Goal: Check status: Check status

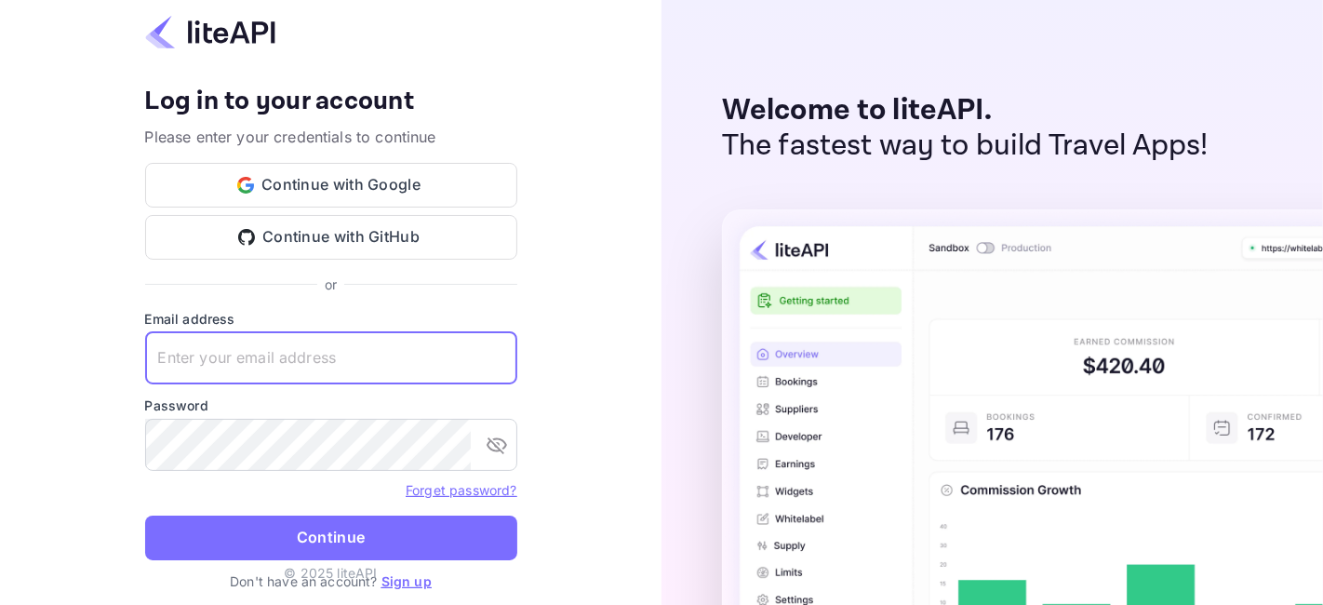
type input "zen.abddin@tbo.com"
click at [851, 408] on img at bounding box center [1234, 517] width 1024 height 616
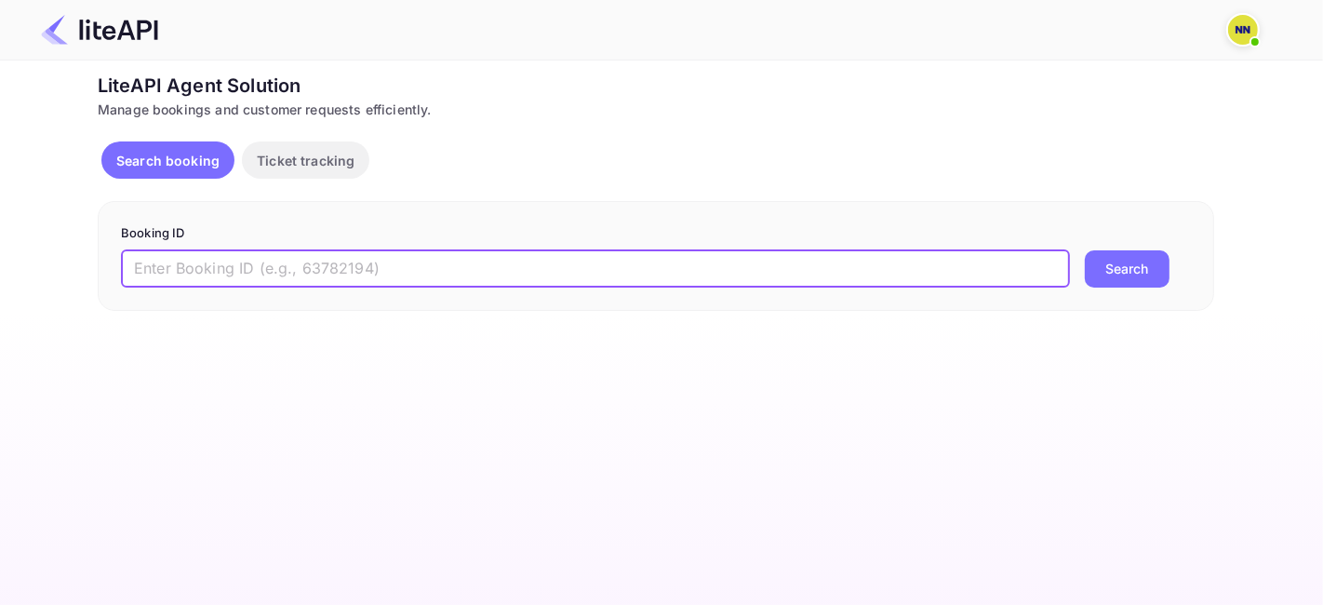
drag, startPoint x: 221, startPoint y: 272, endPoint x: 218, endPoint y: 286, distance: 14.2
click at [221, 275] on input "text" at bounding box center [595, 268] width 949 height 37
paste input "7737423"
type input "7737423"
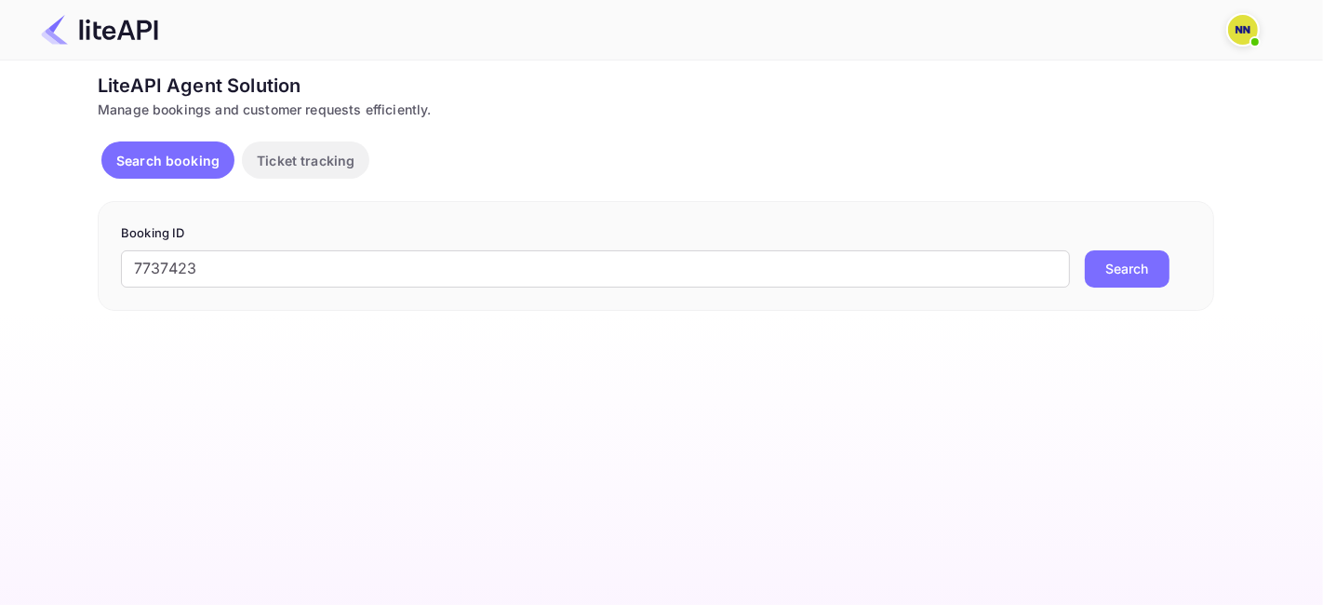
drag, startPoint x: 1105, startPoint y: 276, endPoint x: 1098, endPoint y: 286, distance: 11.4
click at [1103, 276] on button "Search" at bounding box center [1127, 268] width 85 height 37
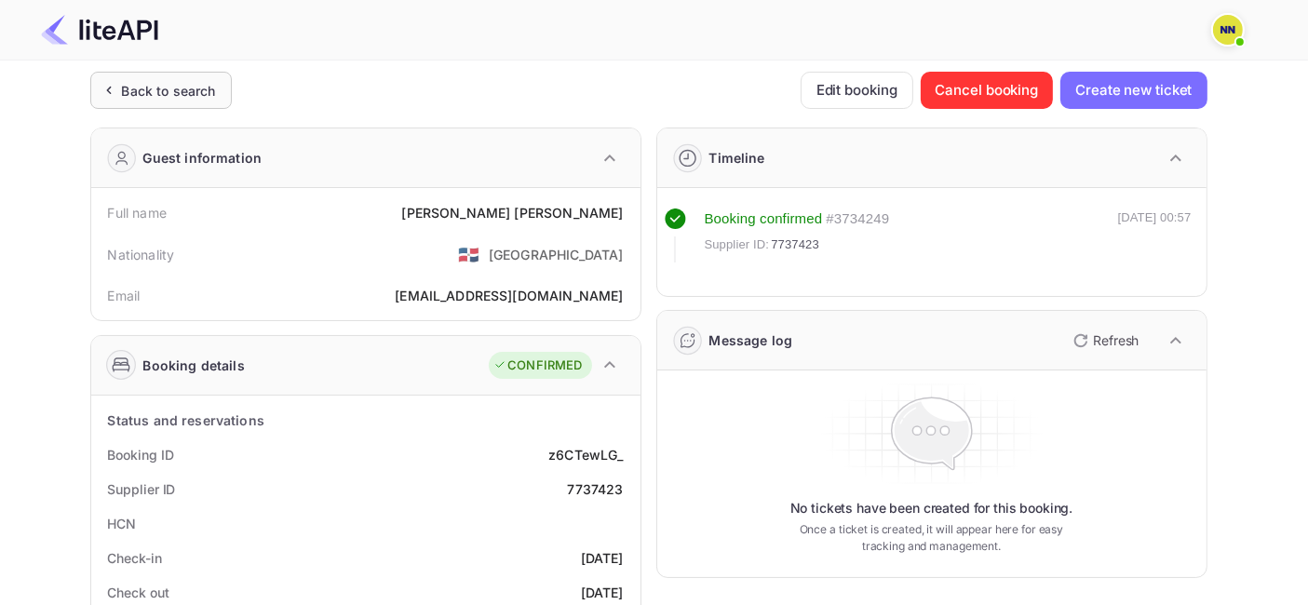
click at [191, 88] on div "Back to search" at bounding box center [169, 91] width 94 height 20
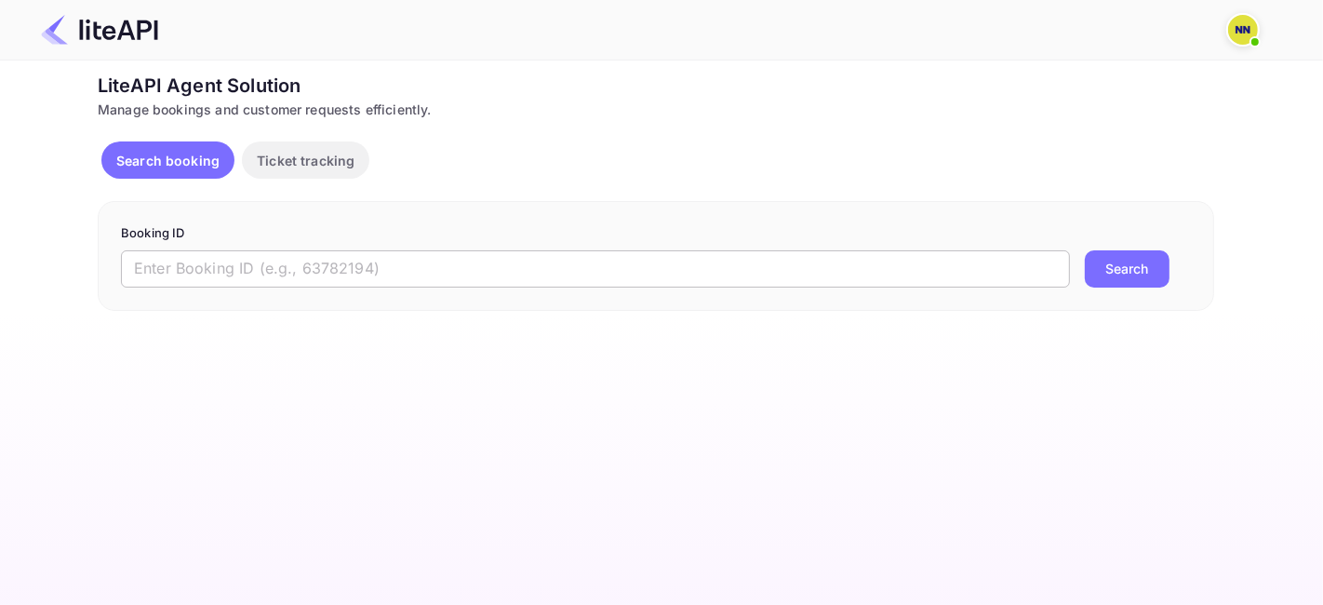
click at [346, 272] on input "text" at bounding box center [595, 268] width 949 height 37
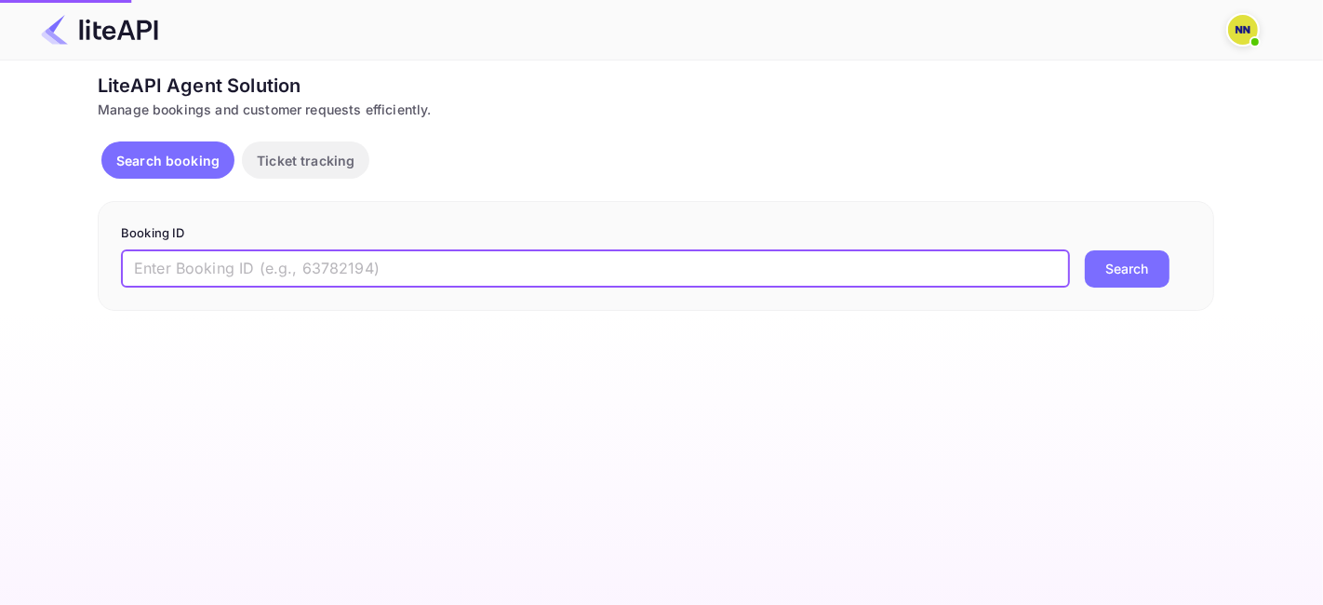
paste input "7737514"
type input "7737514"
drag, startPoint x: 1111, startPoint y: 272, endPoint x: 1061, endPoint y: 307, distance: 61.5
click at [1108, 275] on button "Search" at bounding box center [1127, 268] width 85 height 37
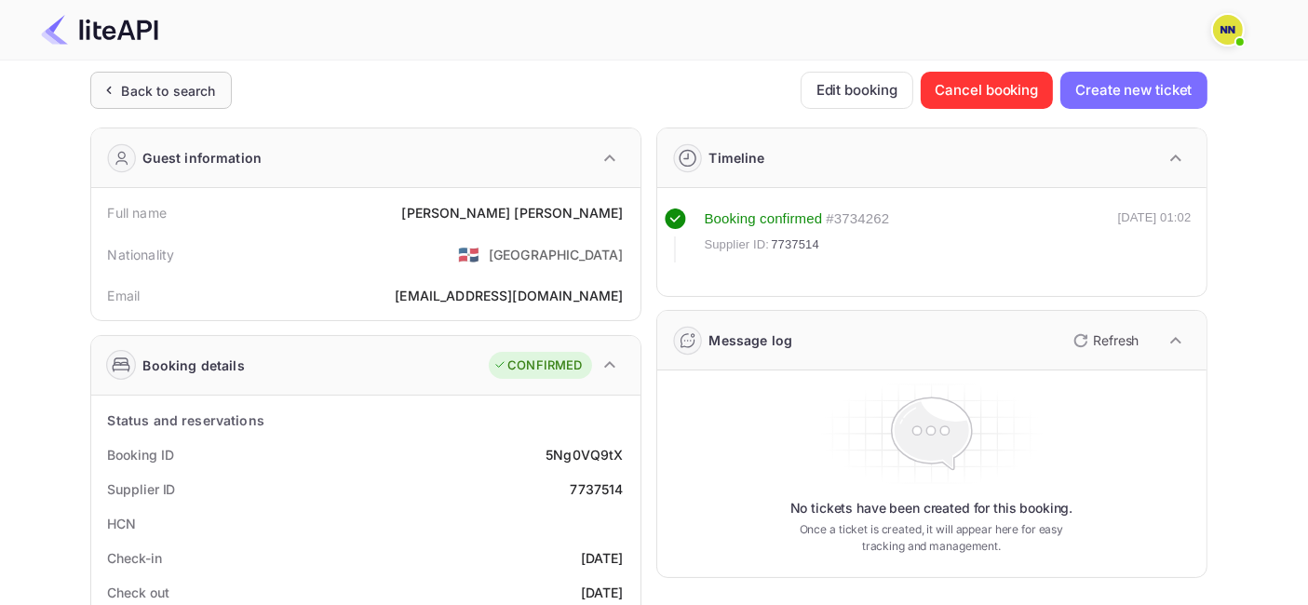
click at [157, 74] on div "Back to search" at bounding box center [160, 90] width 141 height 37
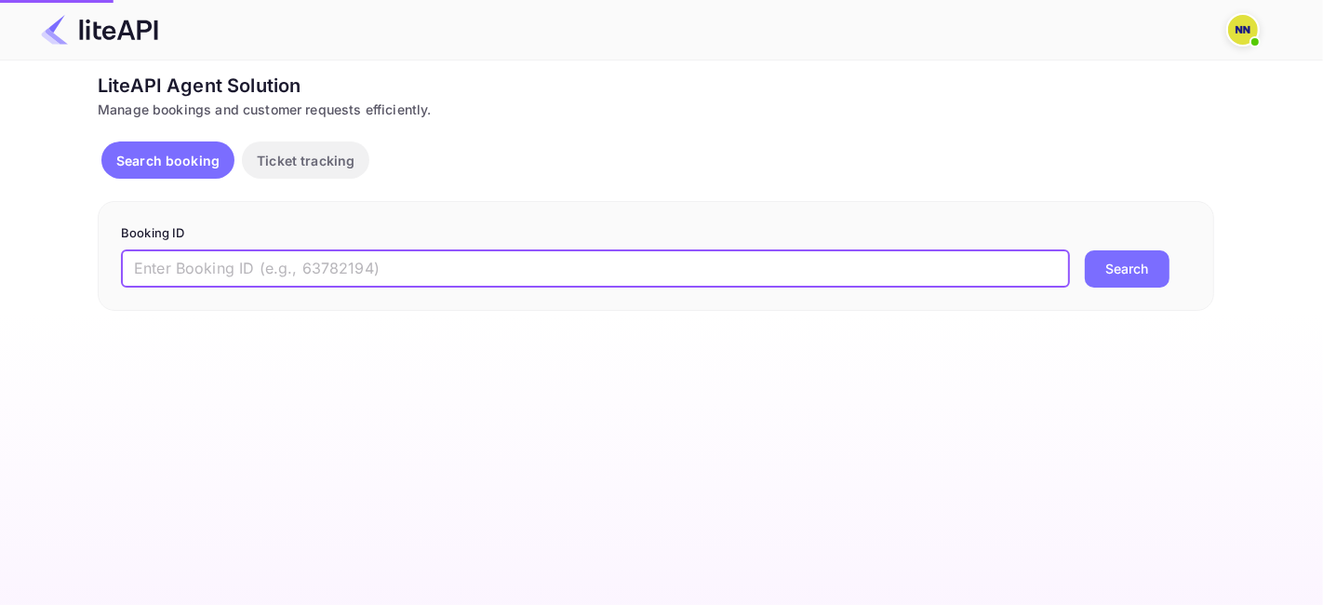
click at [282, 269] on input "text" at bounding box center [595, 268] width 949 height 37
paste input "9032398"
type input "9032398"
drag, startPoint x: 1129, startPoint y: 259, endPoint x: 1121, endPoint y: 270, distance: 14.0
click at [1129, 262] on button "Search" at bounding box center [1127, 268] width 85 height 37
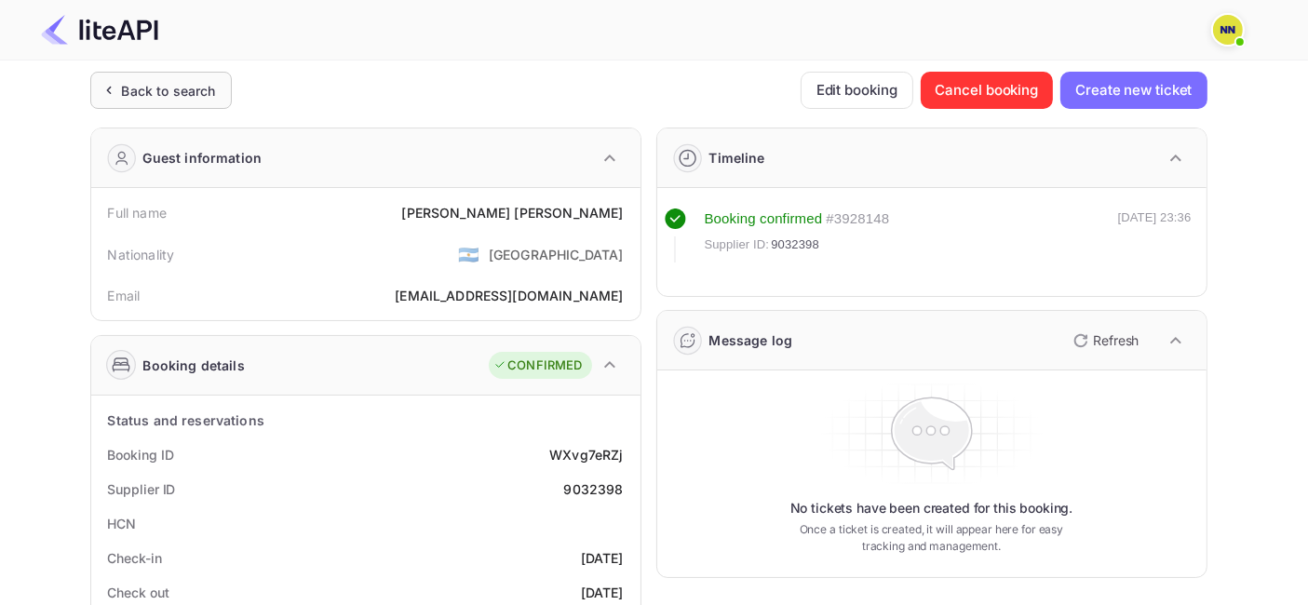
click at [151, 83] on div "Back to search" at bounding box center [169, 91] width 94 height 20
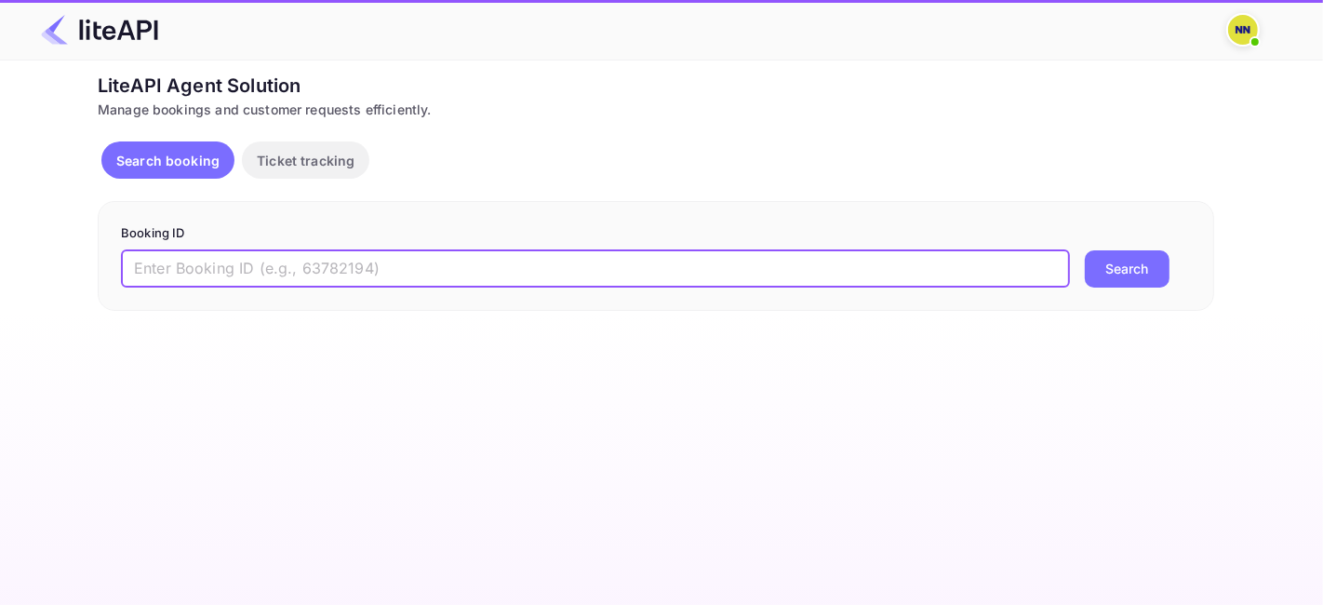
drag, startPoint x: 285, startPoint y: 264, endPoint x: 247, endPoint y: 262, distance: 38.3
click at [281, 263] on input "text" at bounding box center [595, 268] width 949 height 37
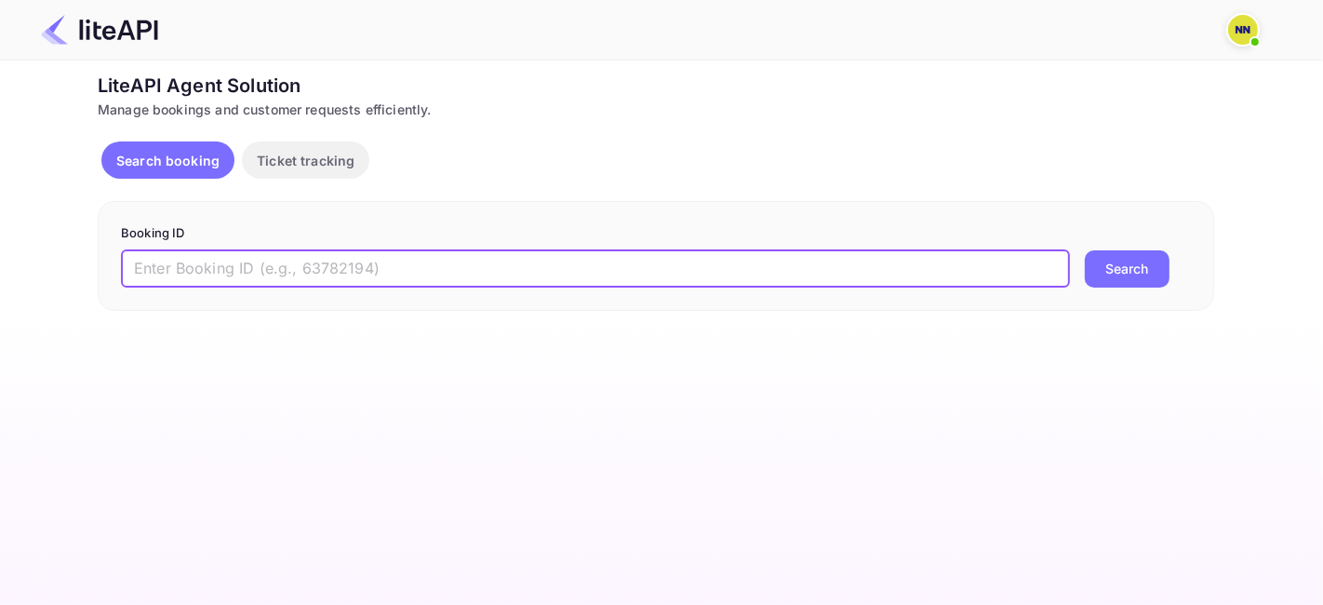
paste input "7341705"
type input "7341705"
click at [1129, 248] on form "Booking ID 7341705 ​ Search" at bounding box center [656, 255] width 1070 height 63
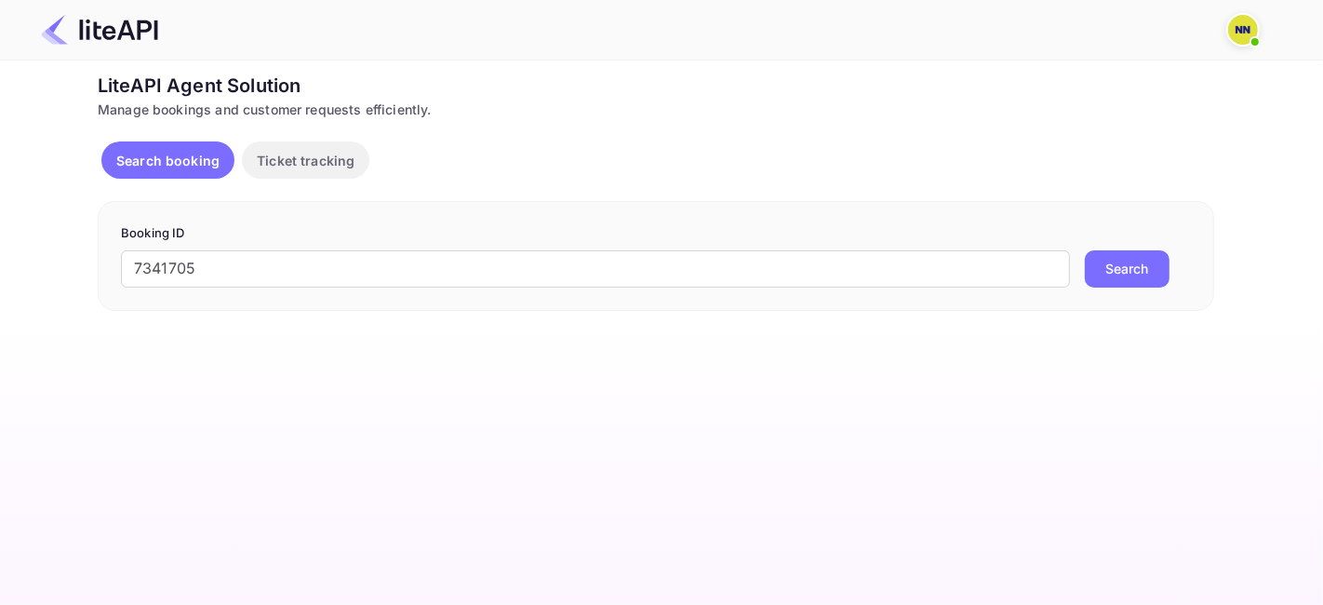
click at [1127, 258] on button "Search" at bounding box center [1127, 268] width 85 height 37
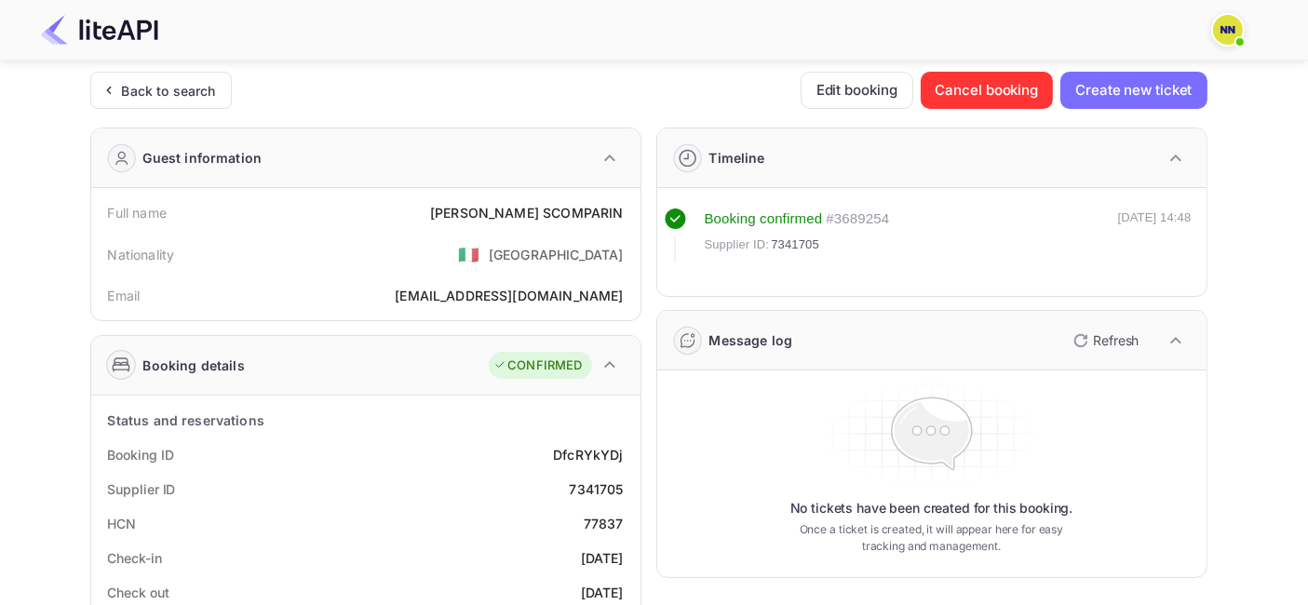
scroll to position [207, 0]
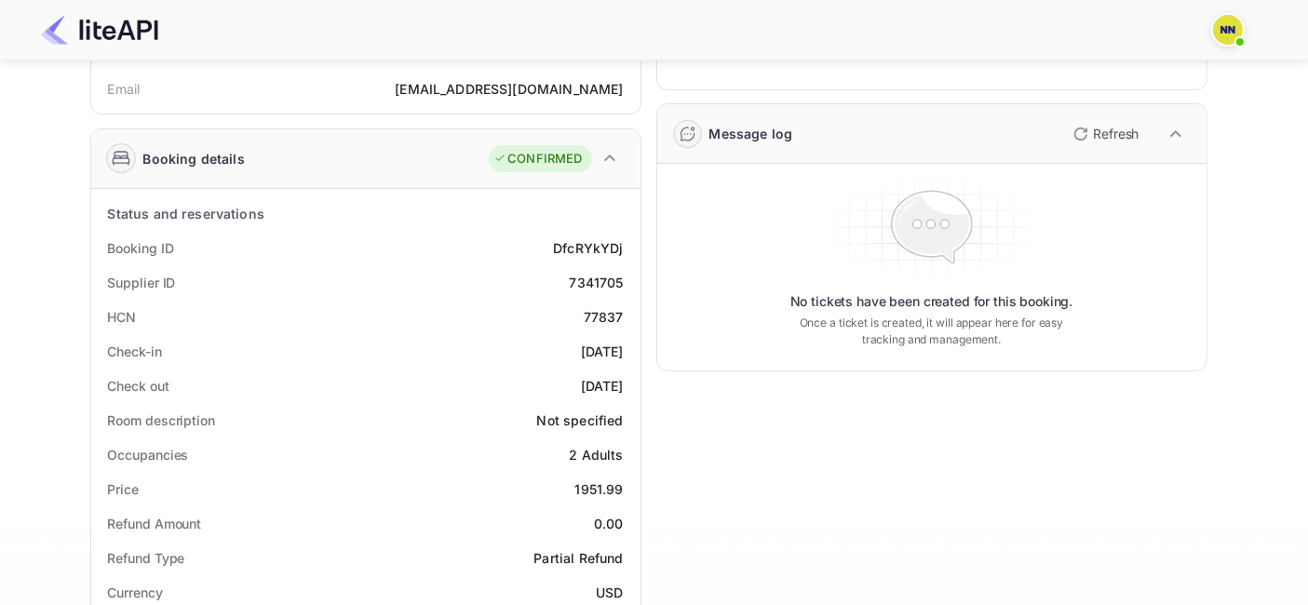
click at [605, 310] on div "77837" at bounding box center [604, 317] width 40 height 20
click at [604, 312] on div "77837" at bounding box center [604, 317] width 40 height 20
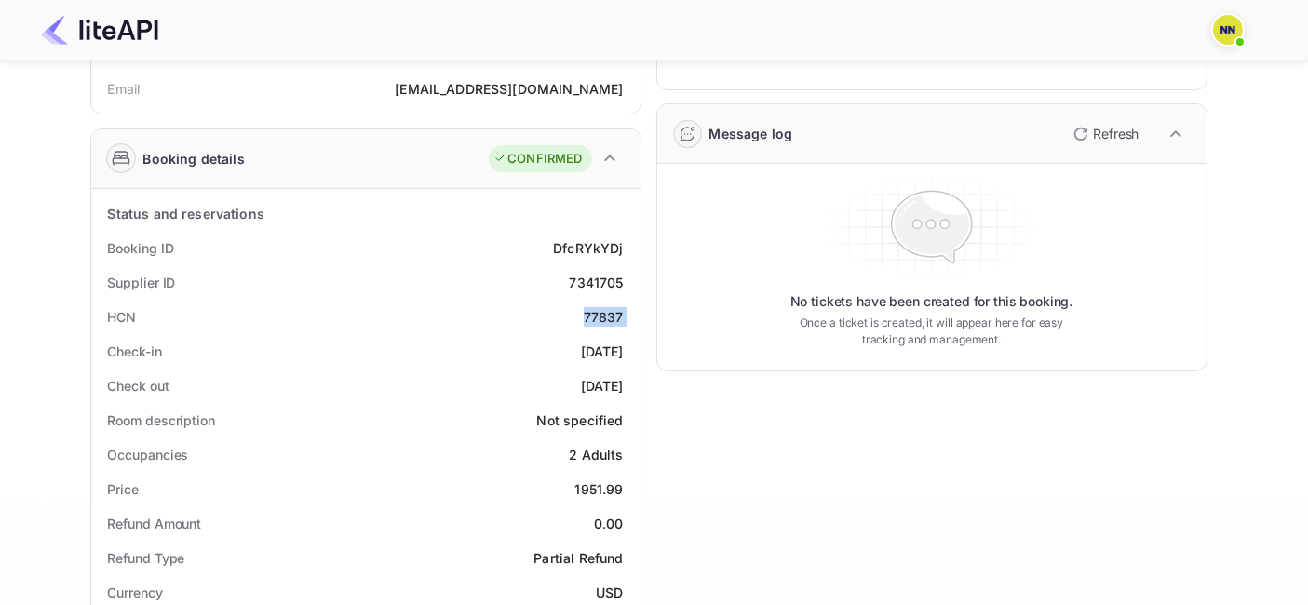
copy div "77837"
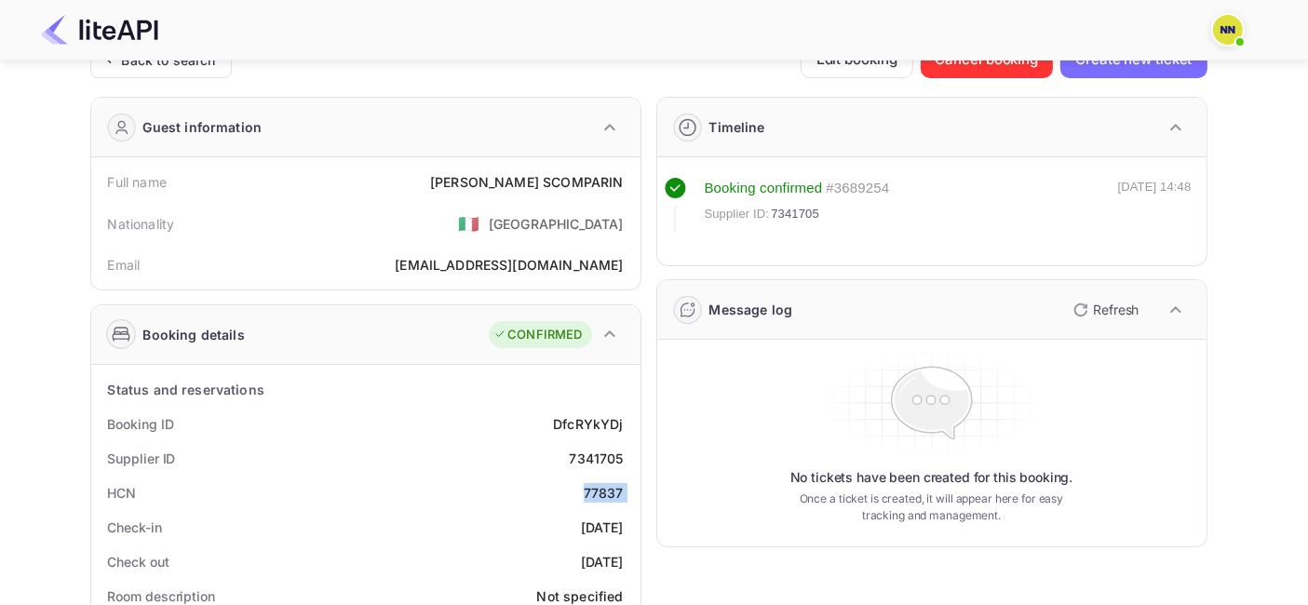
scroll to position [0, 0]
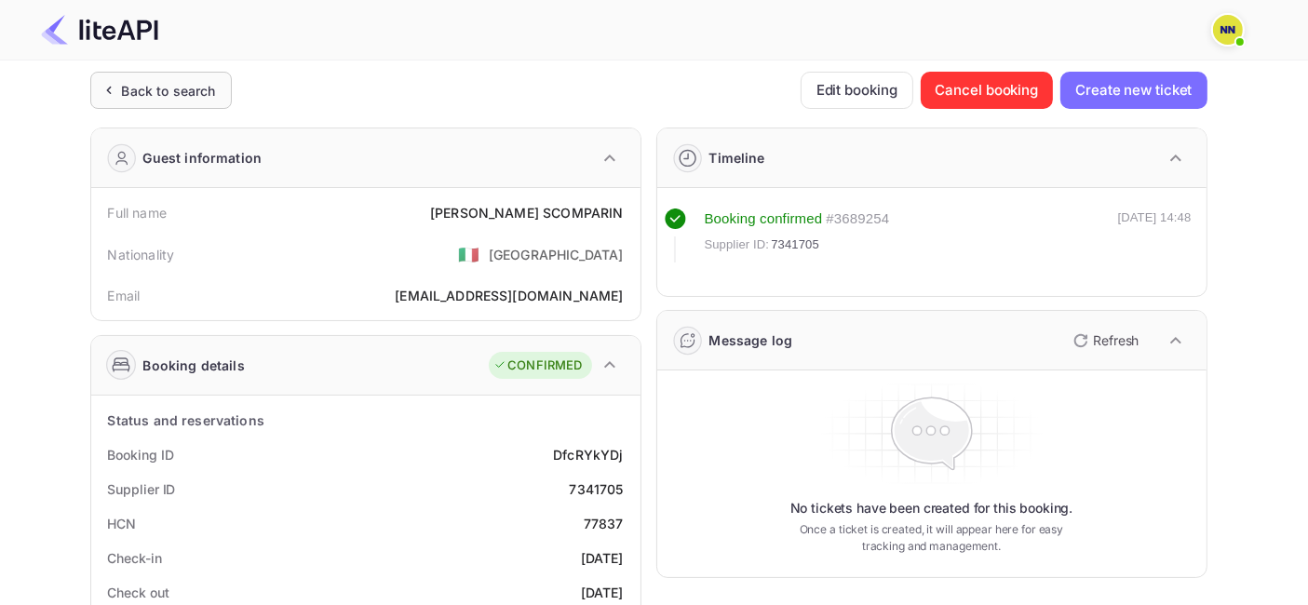
click at [182, 86] on div "Back to search" at bounding box center [169, 91] width 94 height 20
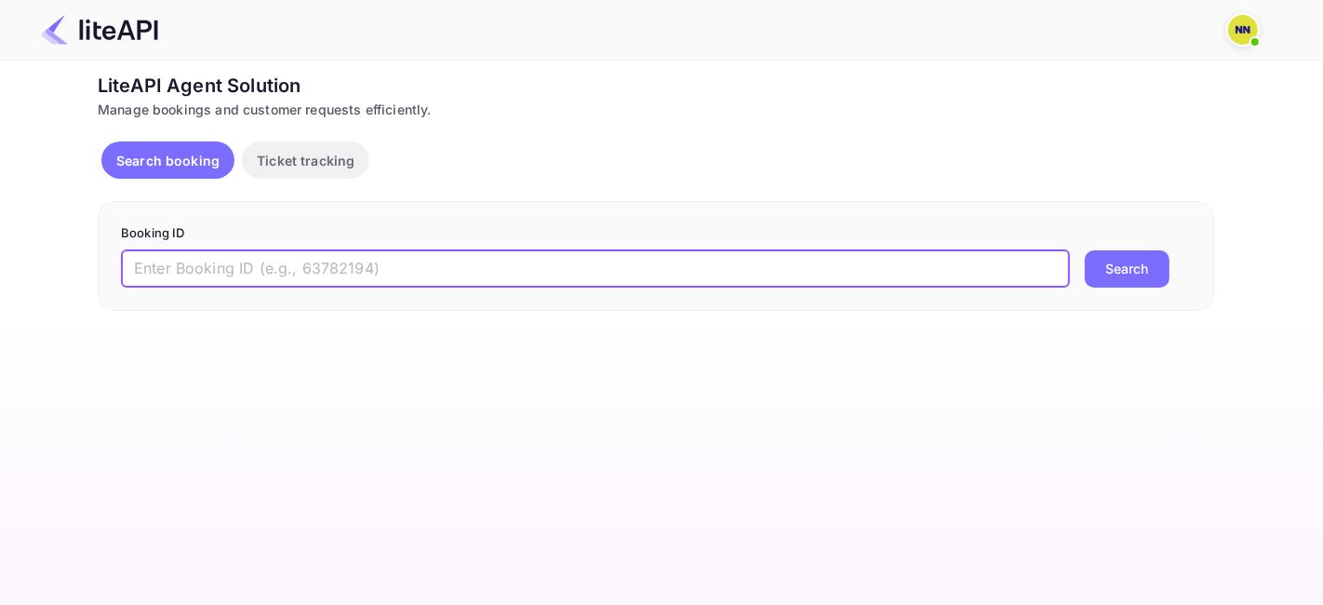
click at [283, 265] on input "text" at bounding box center [595, 268] width 949 height 37
paste input "9015812"
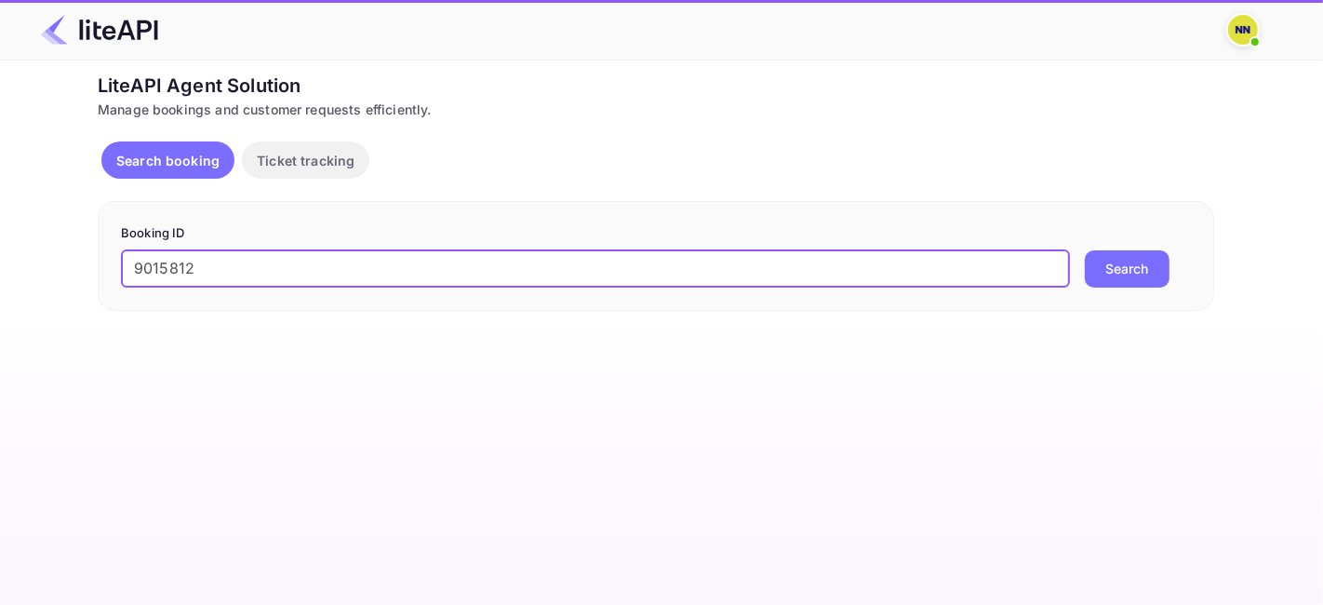
type input "9015812"
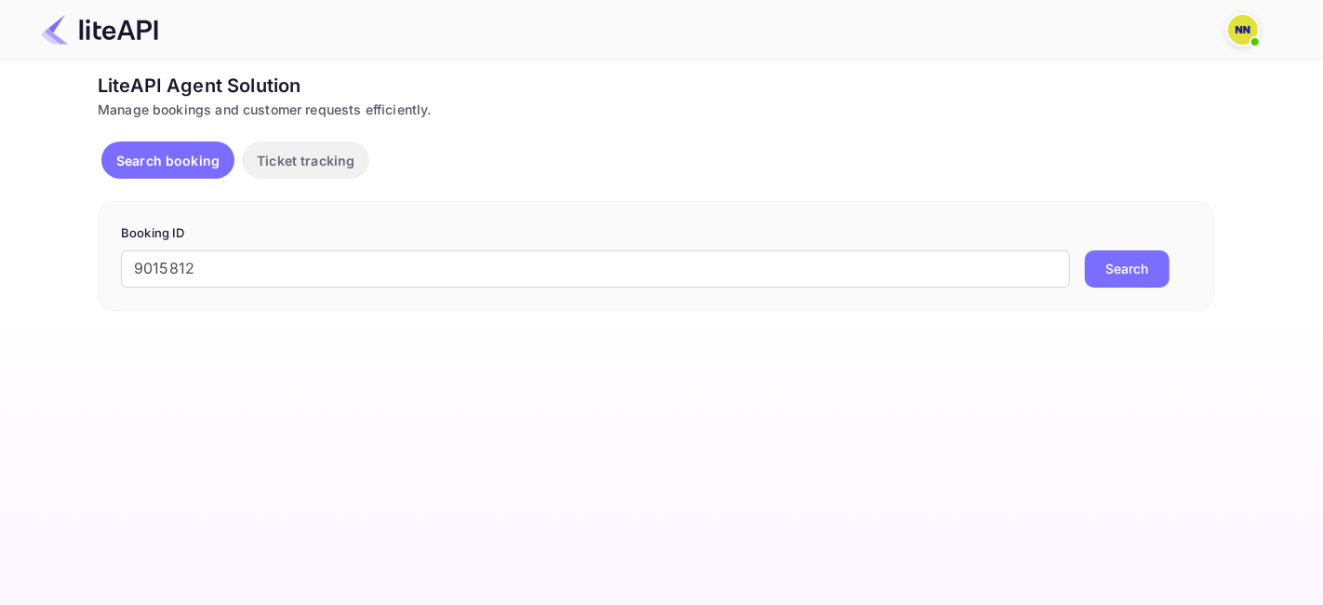
click at [1133, 269] on button "Search" at bounding box center [1127, 268] width 85 height 37
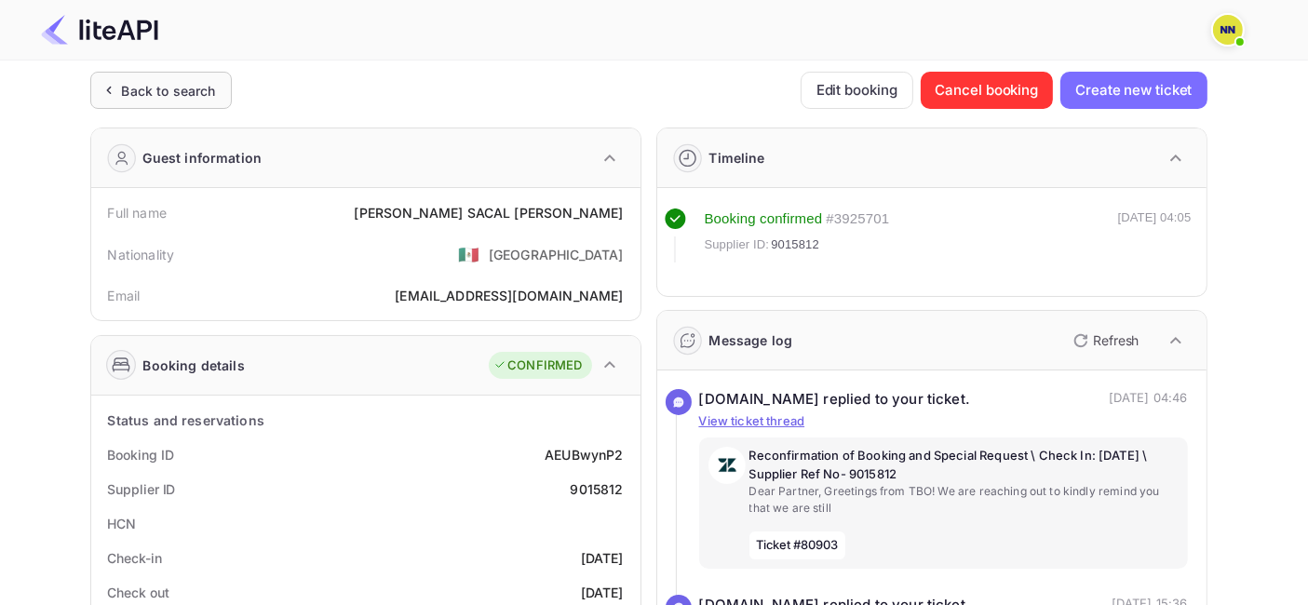
click at [157, 84] on div "Back to search" at bounding box center [169, 91] width 94 height 20
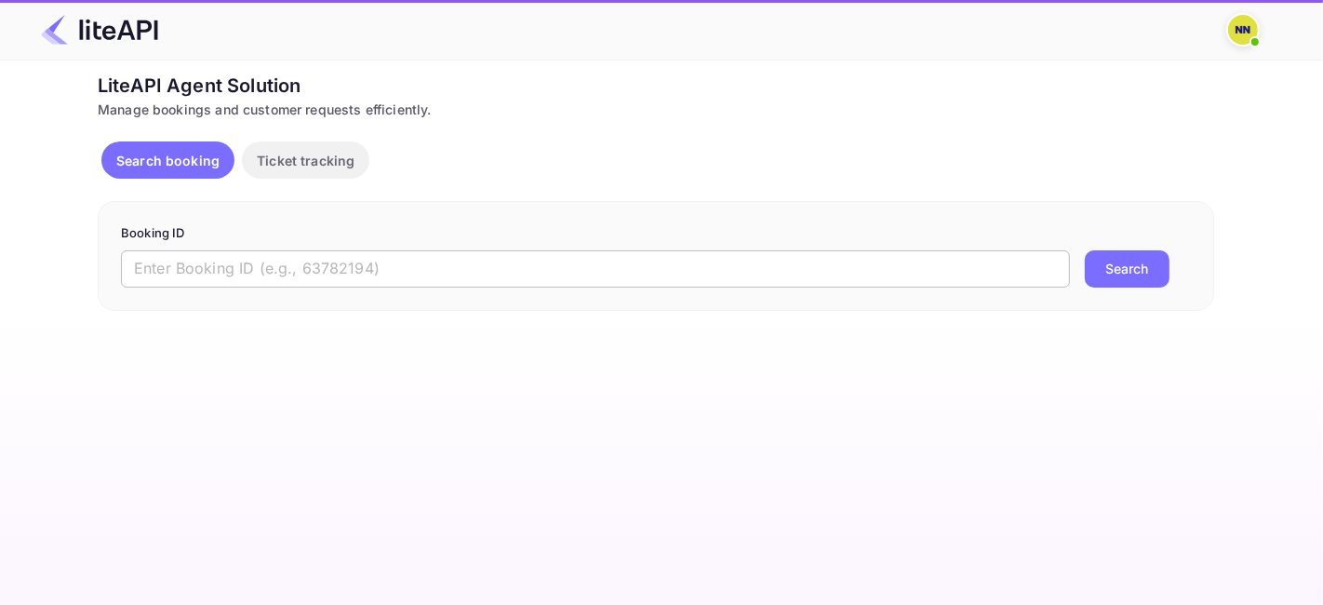
click at [284, 271] on input "text" at bounding box center [595, 268] width 949 height 37
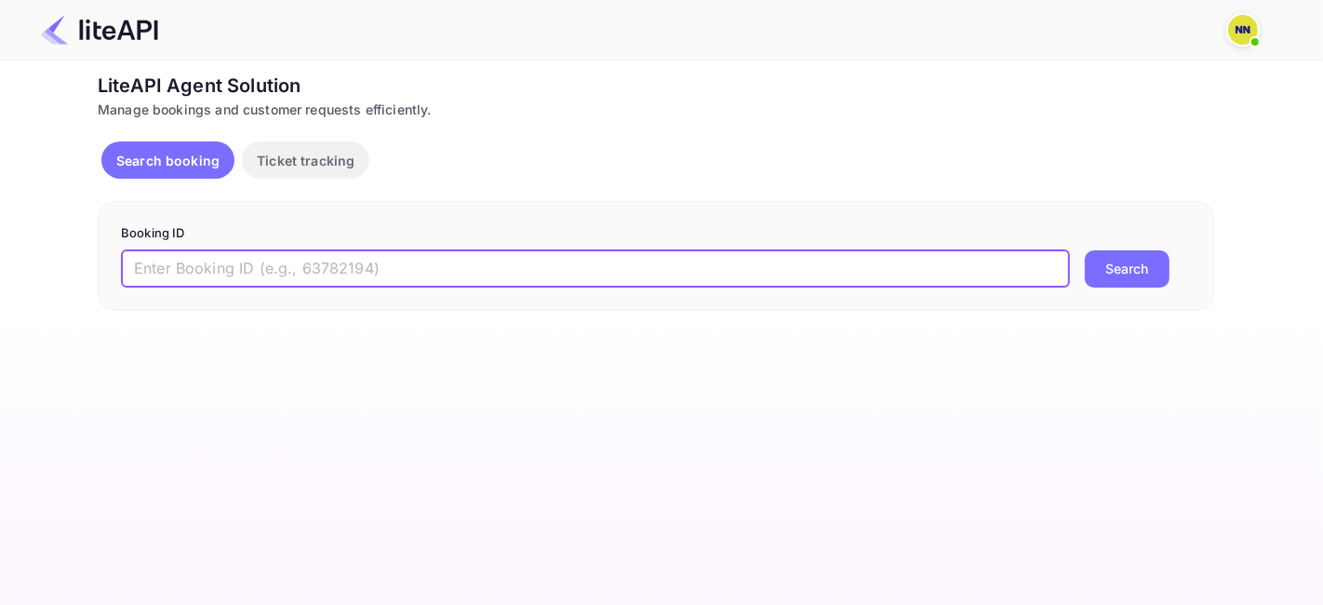
paste input "8839327"
type input "8839327"
click at [1115, 262] on button "Search" at bounding box center [1127, 268] width 85 height 37
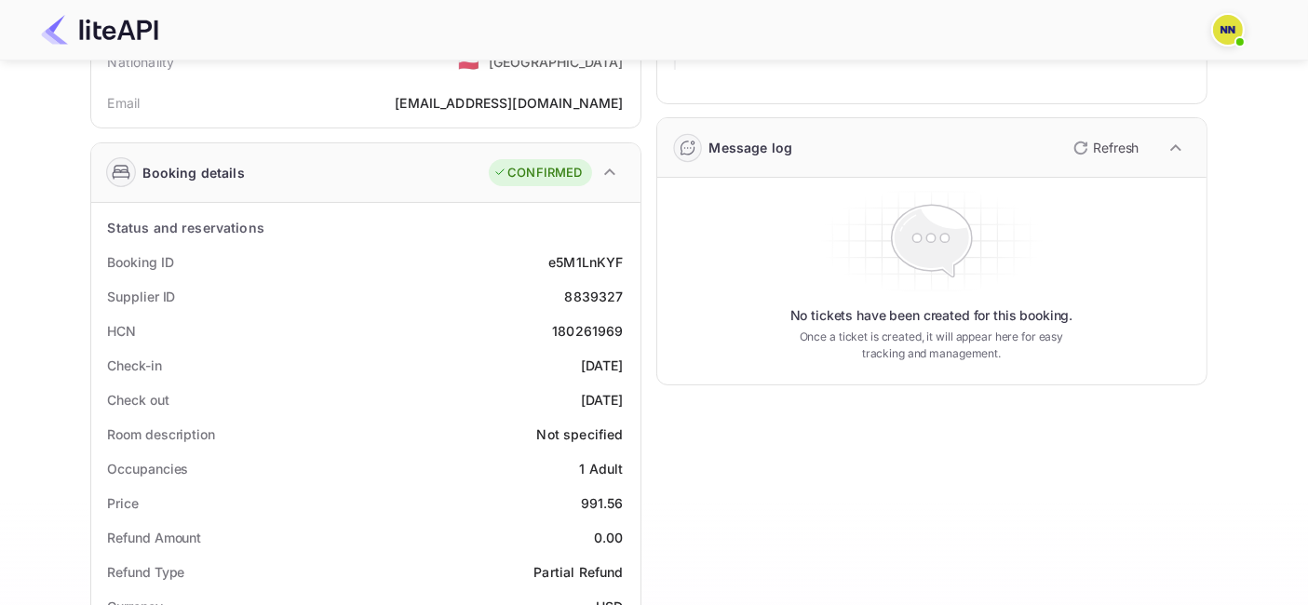
scroll to position [207, 0]
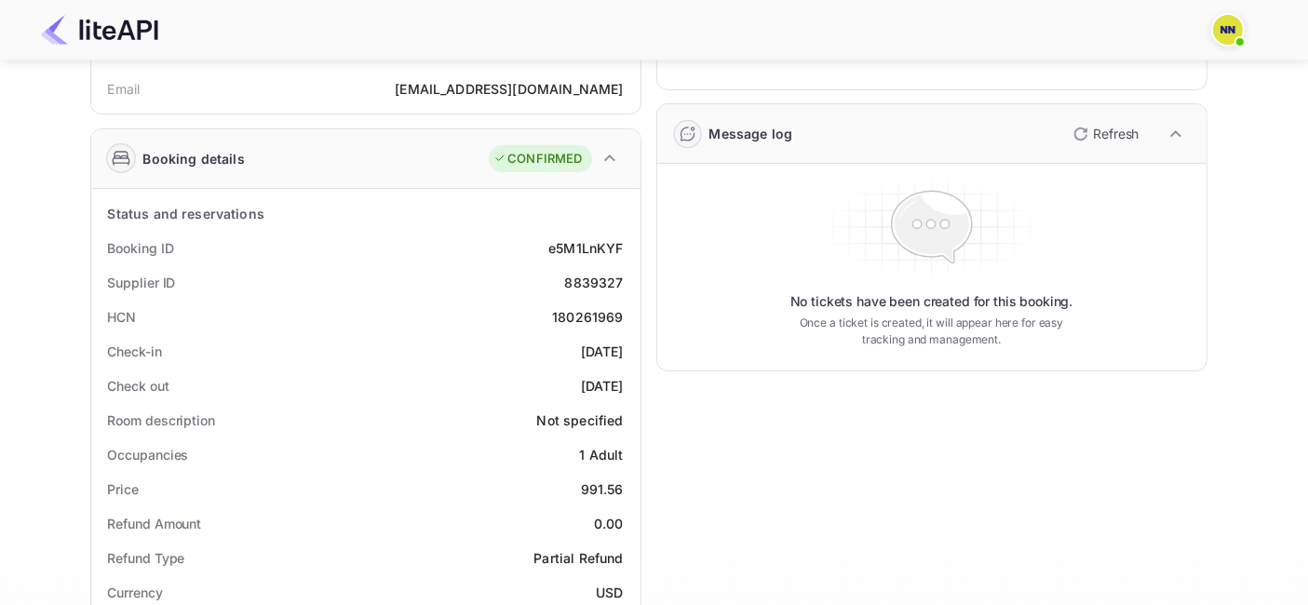
click at [566, 315] on div "180261969" at bounding box center [587, 317] width 71 height 20
copy div "180261969"
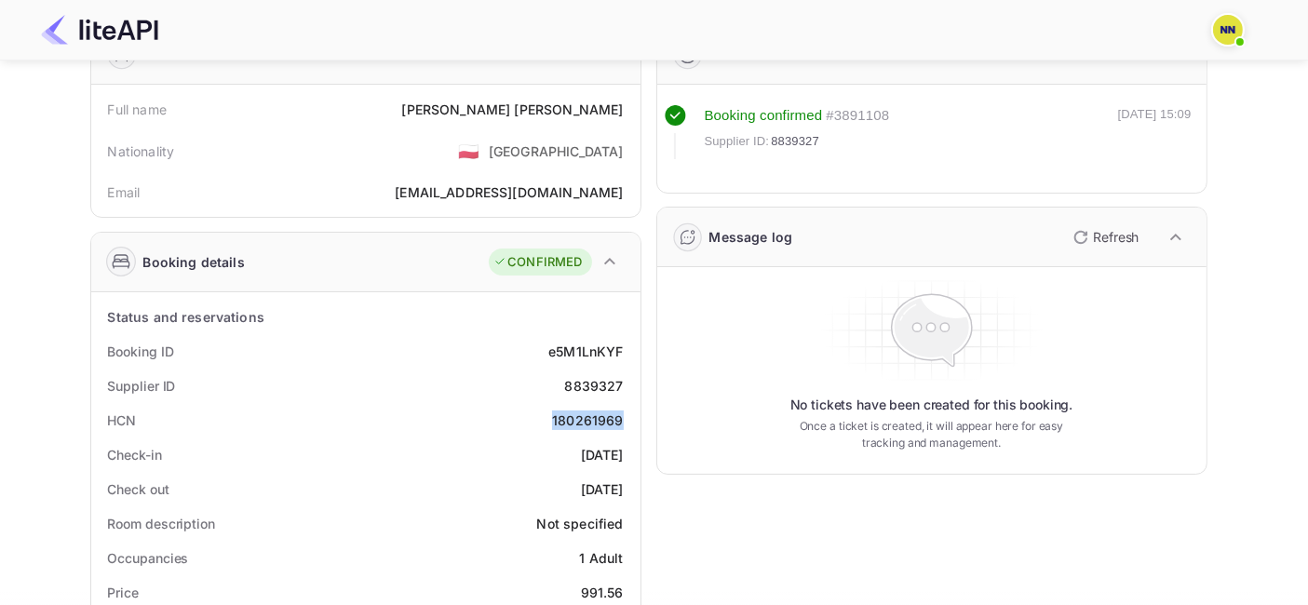
scroll to position [0, 0]
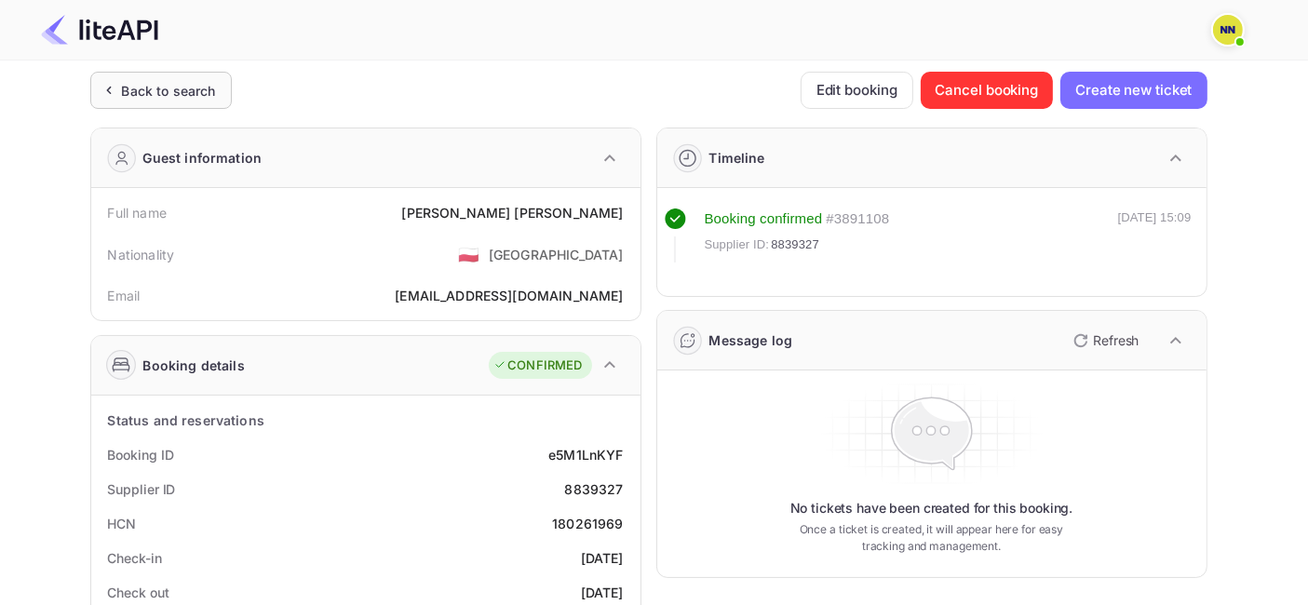
click at [181, 97] on div "Back to search" at bounding box center [169, 91] width 94 height 20
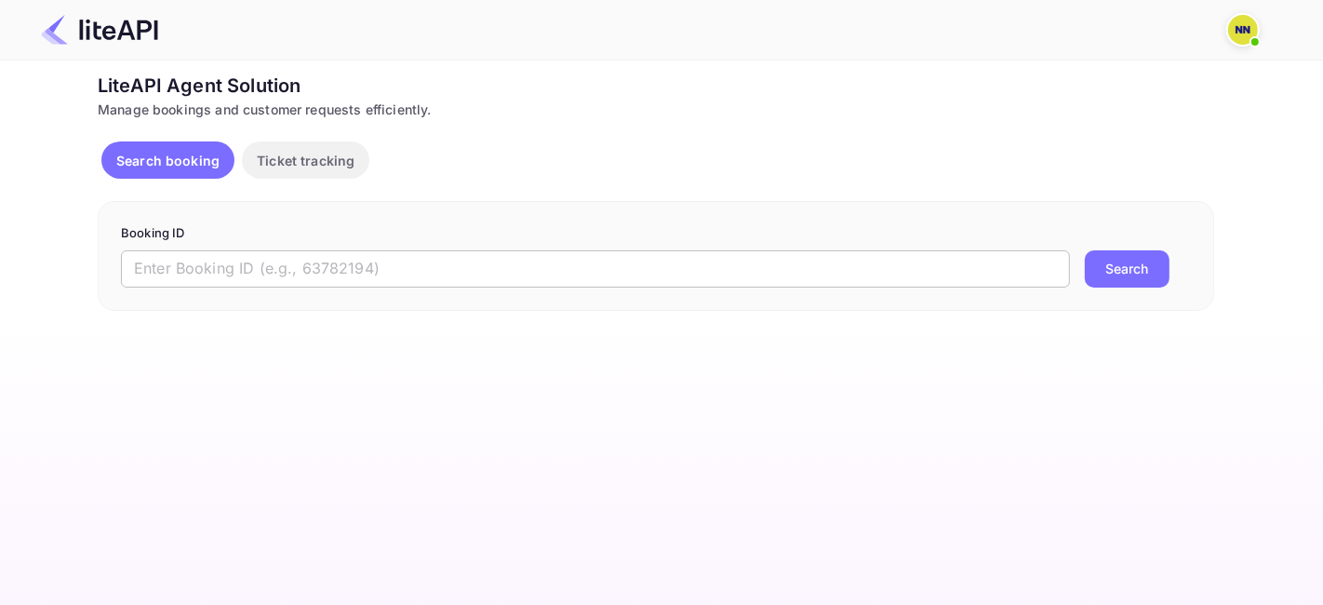
click at [306, 269] on input "text" at bounding box center [595, 268] width 949 height 37
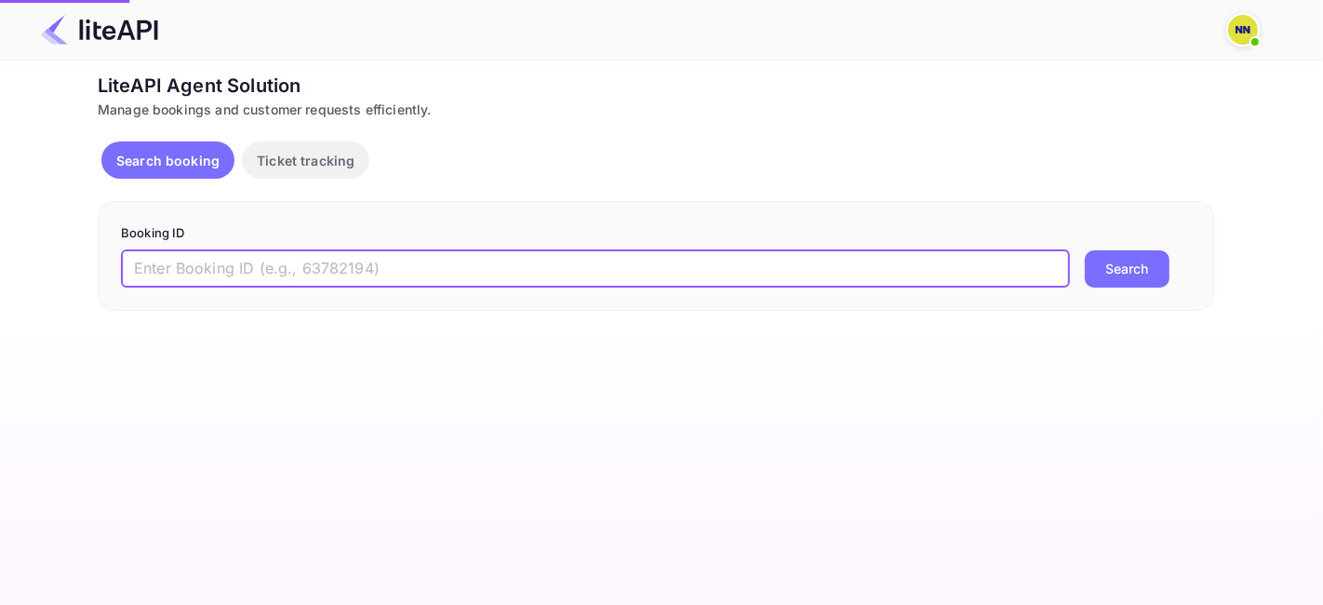
paste input "9021113"
type input "9021113"
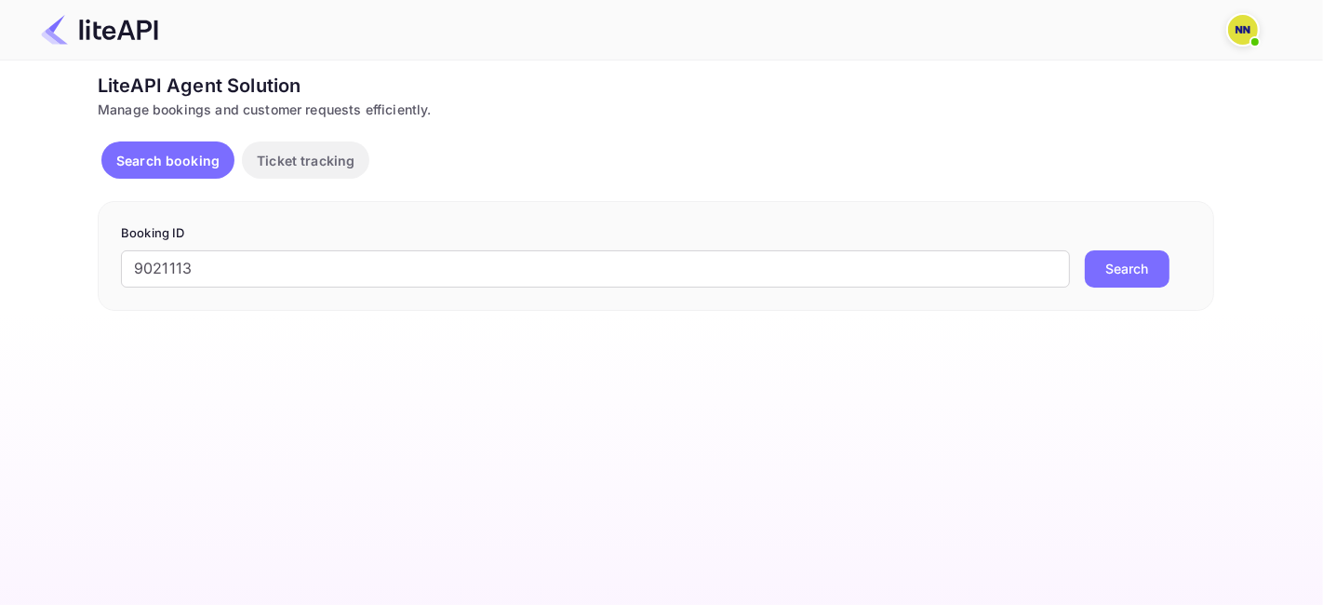
click at [1156, 272] on button "Search" at bounding box center [1127, 268] width 85 height 37
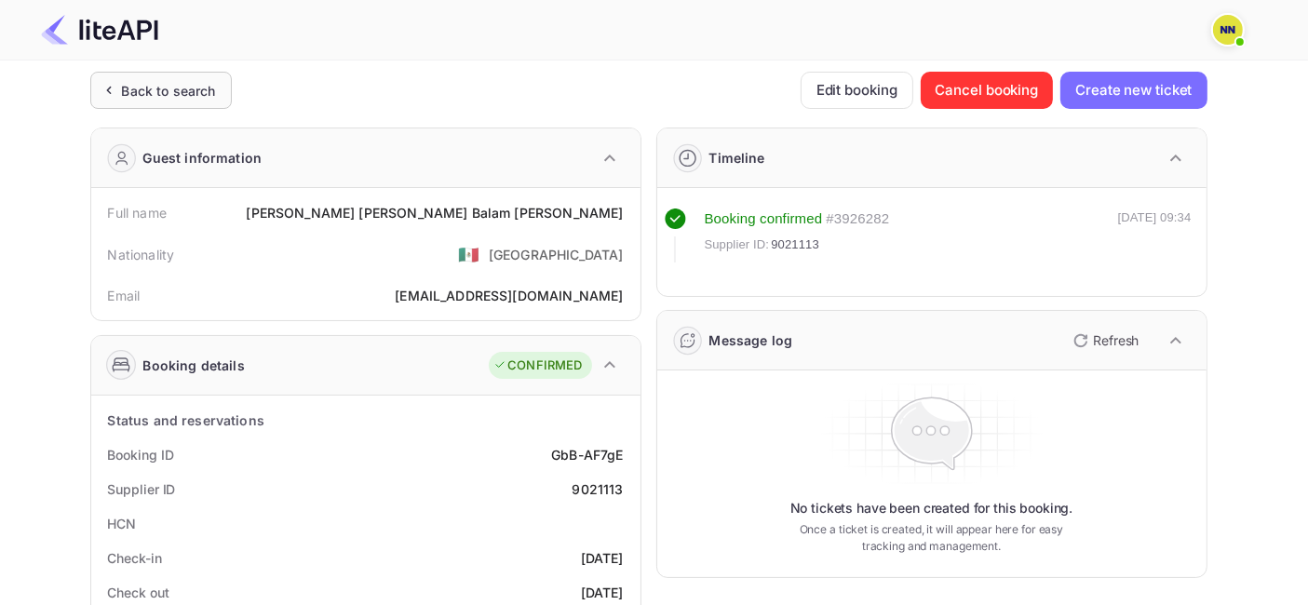
click at [212, 97] on div "Back to search" at bounding box center [169, 91] width 94 height 20
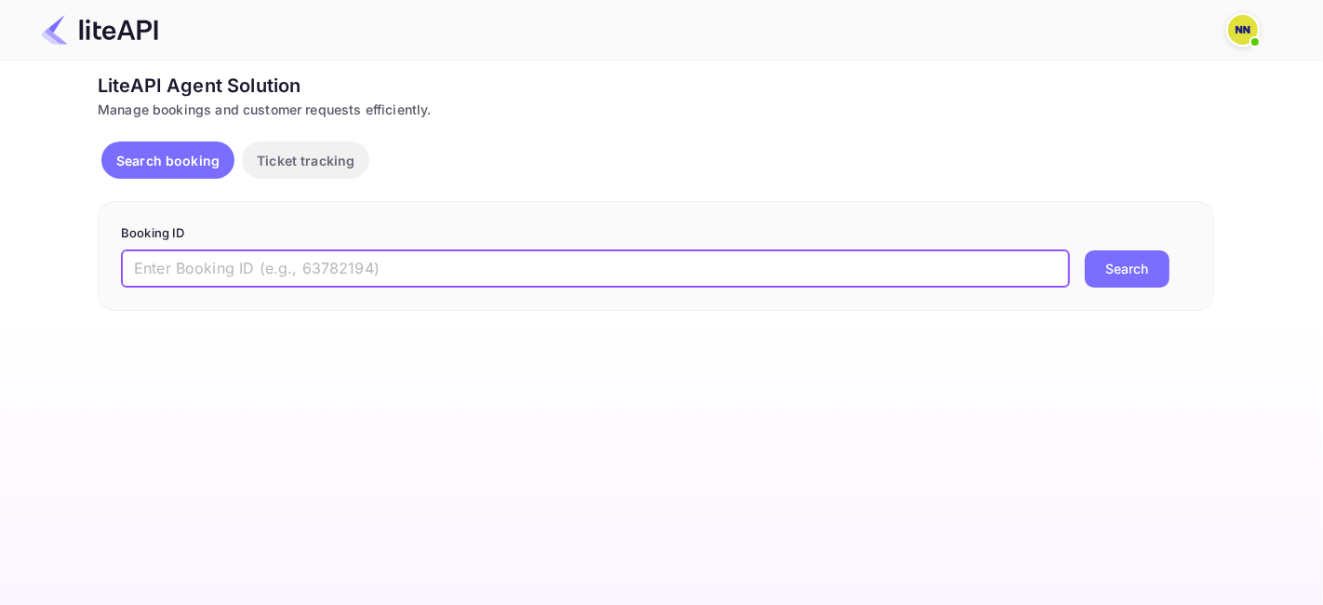
click at [422, 259] on input "text" at bounding box center [595, 268] width 949 height 37
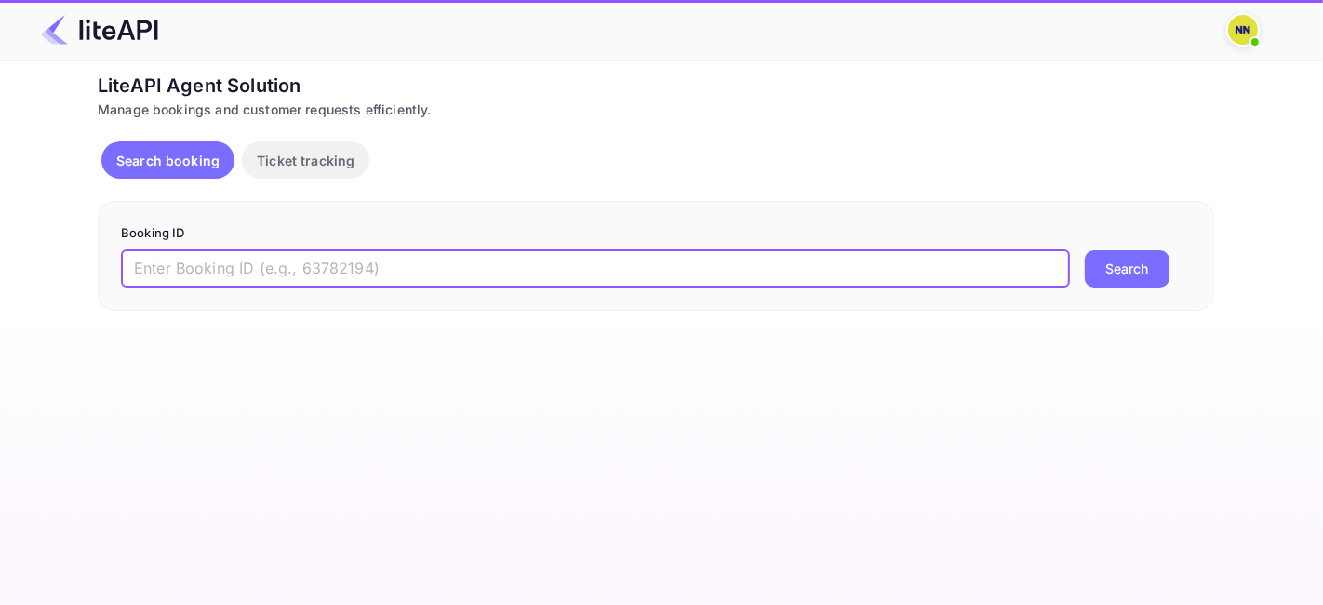
paste input "7952040"
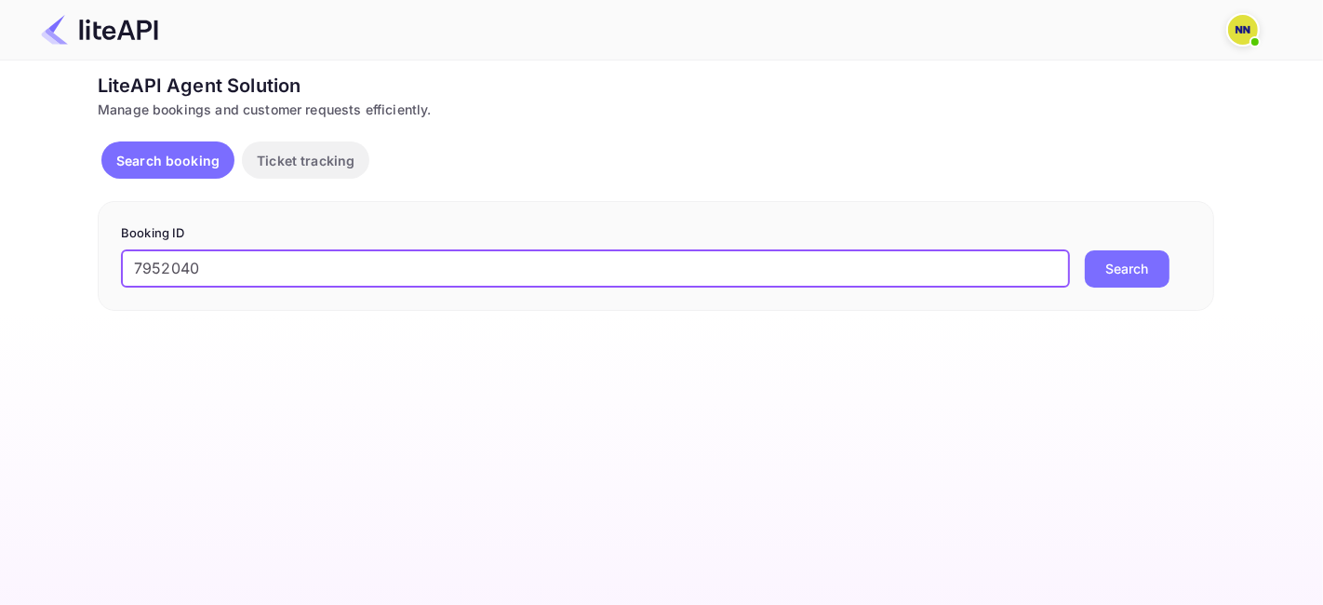
type input "7952040"
click at [1104, 266] on button "Search" at bounding box center [1127, 268] width 85 height 37
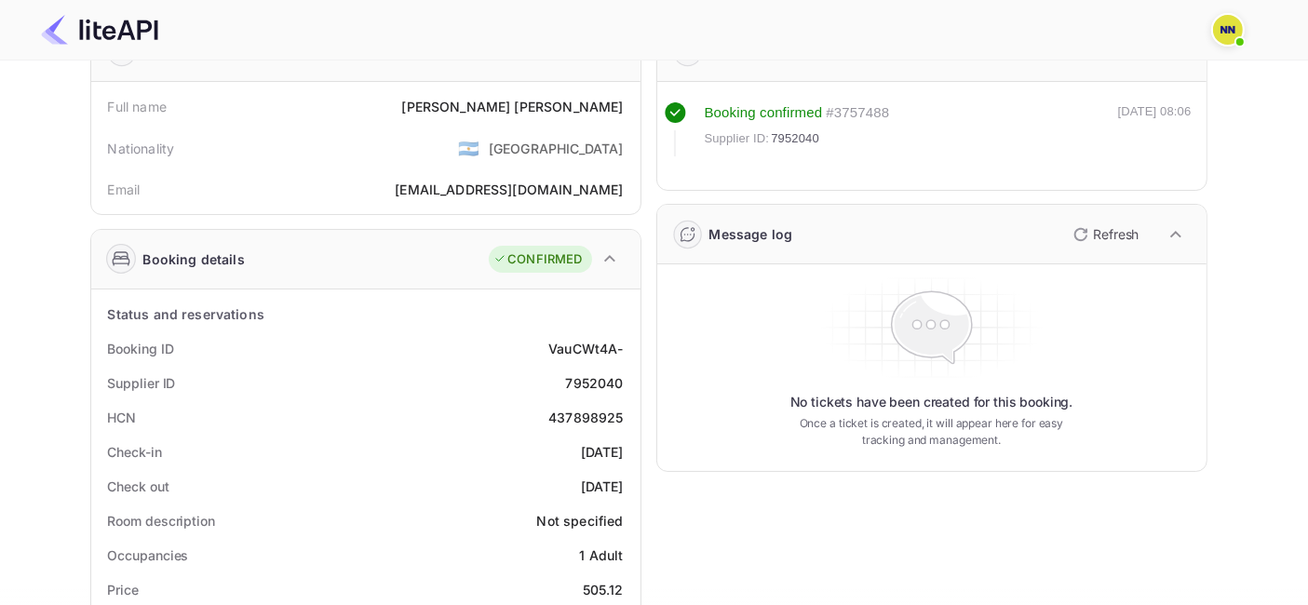
scroll to position [310, 0]
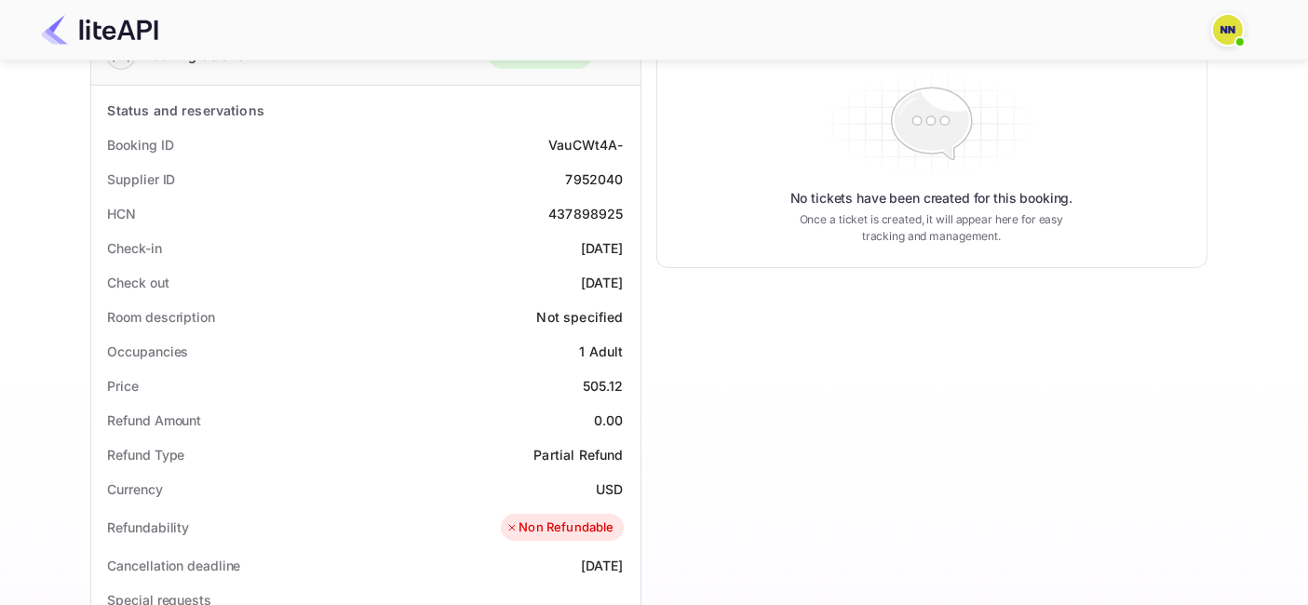
click at [562, 214] on div "437898925" at bounding box center [585, 214] width 74 height 20
copy div "437898925"
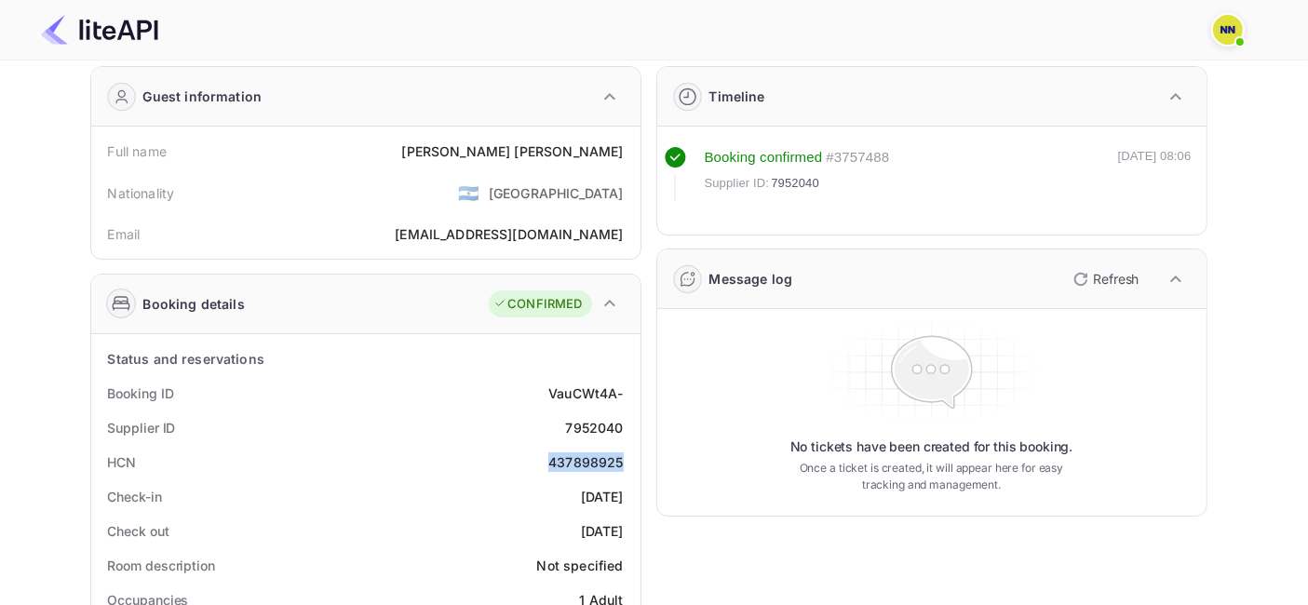
scroll to position [0, 0]
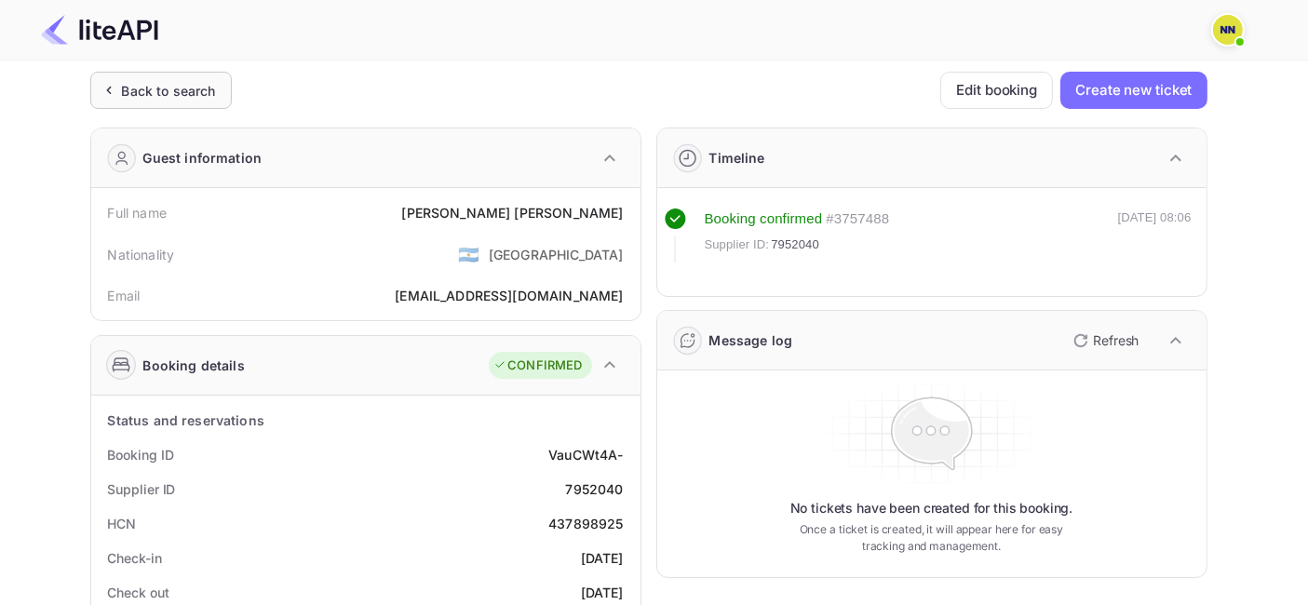
click at [175, 91] on div "Back to search" at bounding box center [169, 91] width 94 height 20
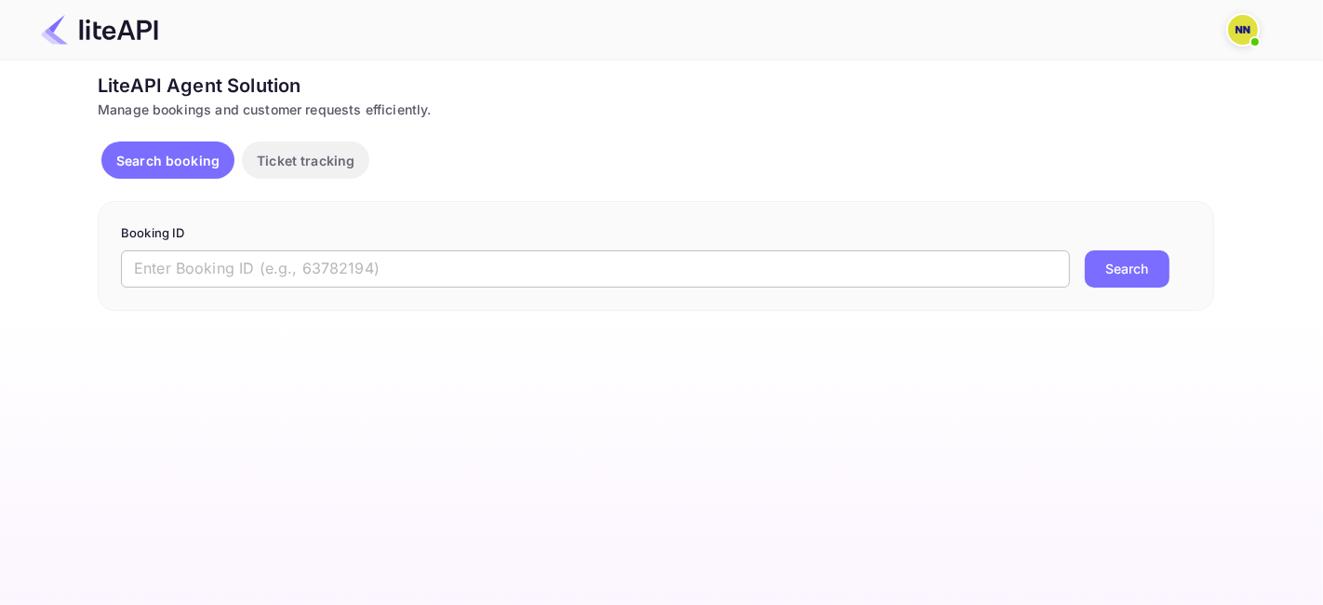
click at [287, 285] on input "text" at bounding box center [595, 268] width 949 height 37
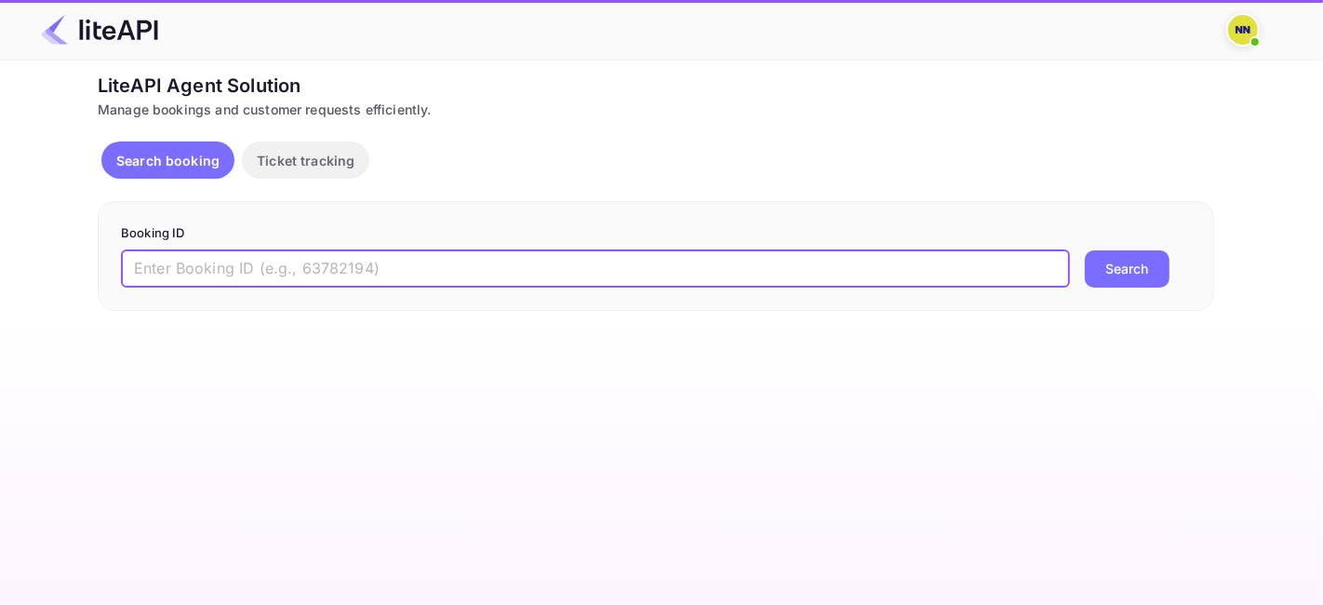
paste input "8919626"
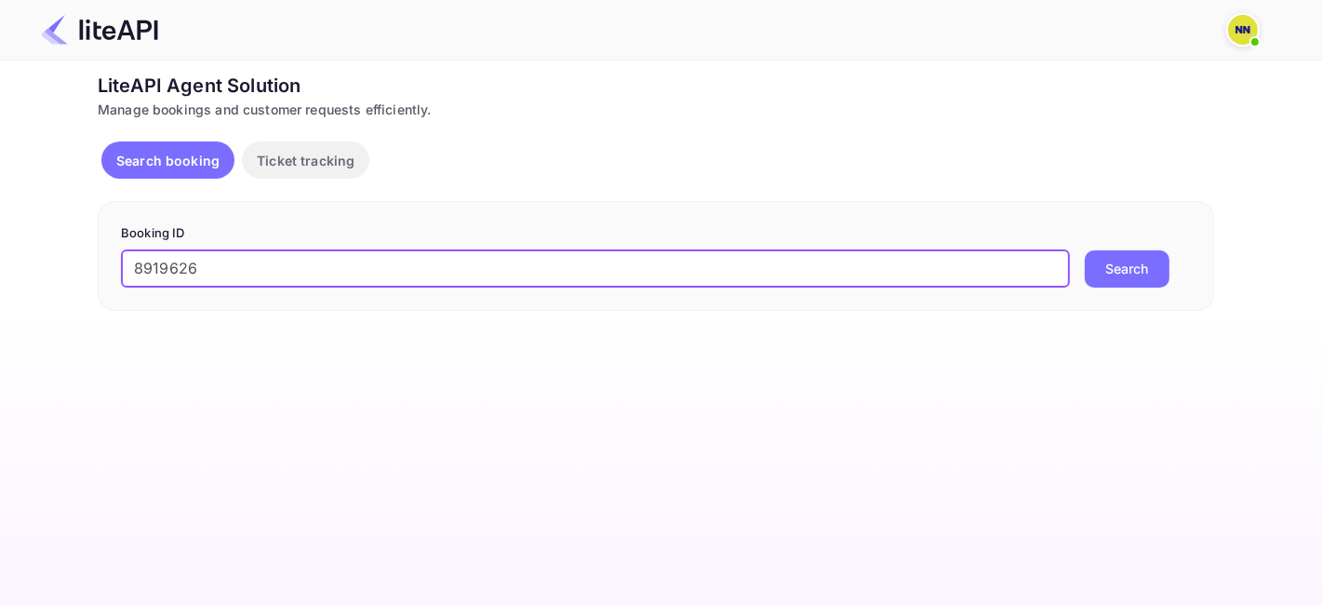
click at [1141, 252] on button "Search" at bounding box center [1127, 268] width 85 height 37
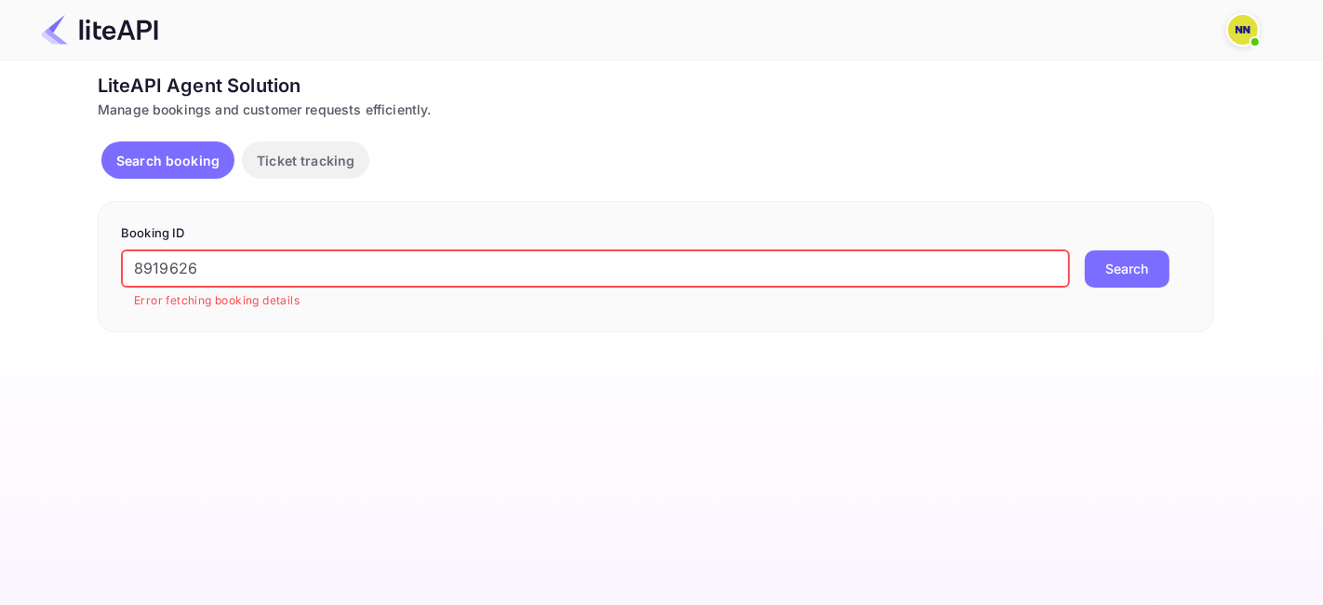
click at [196, 269] on input "8919626" at bounding box center [595, 268] width 949 height 37
click at [191, 270] on input "8919626" at bounding box center [595, 268] width 949 height 37
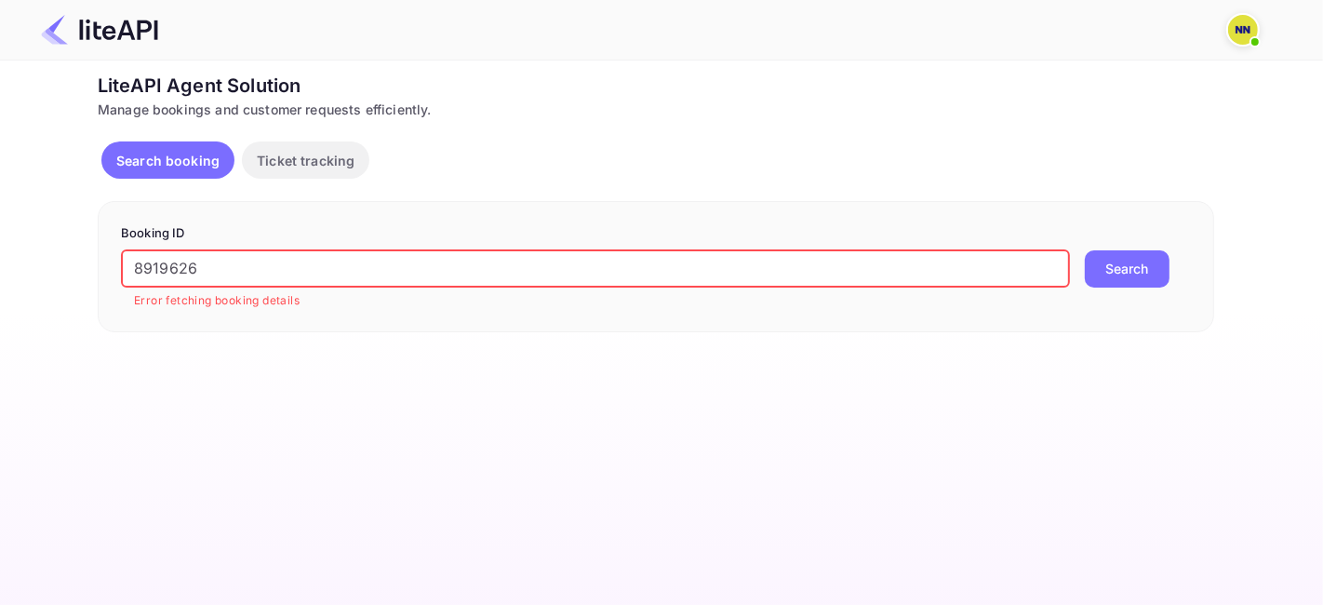
paste input "9014574"
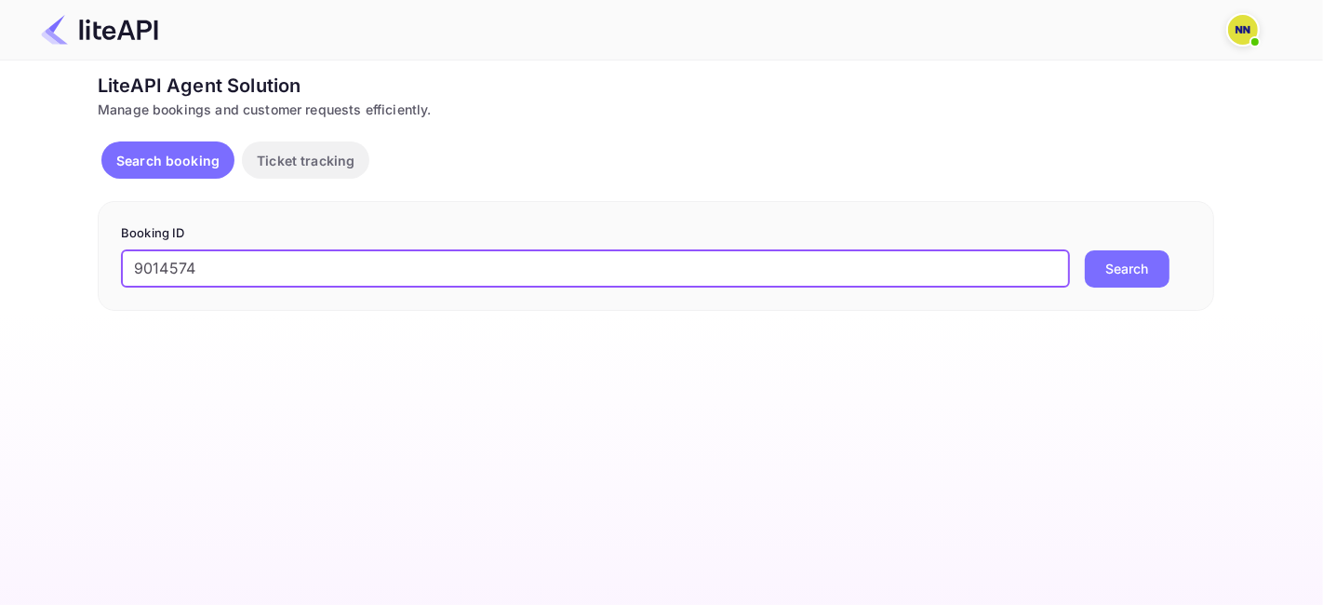
type input "9014574"
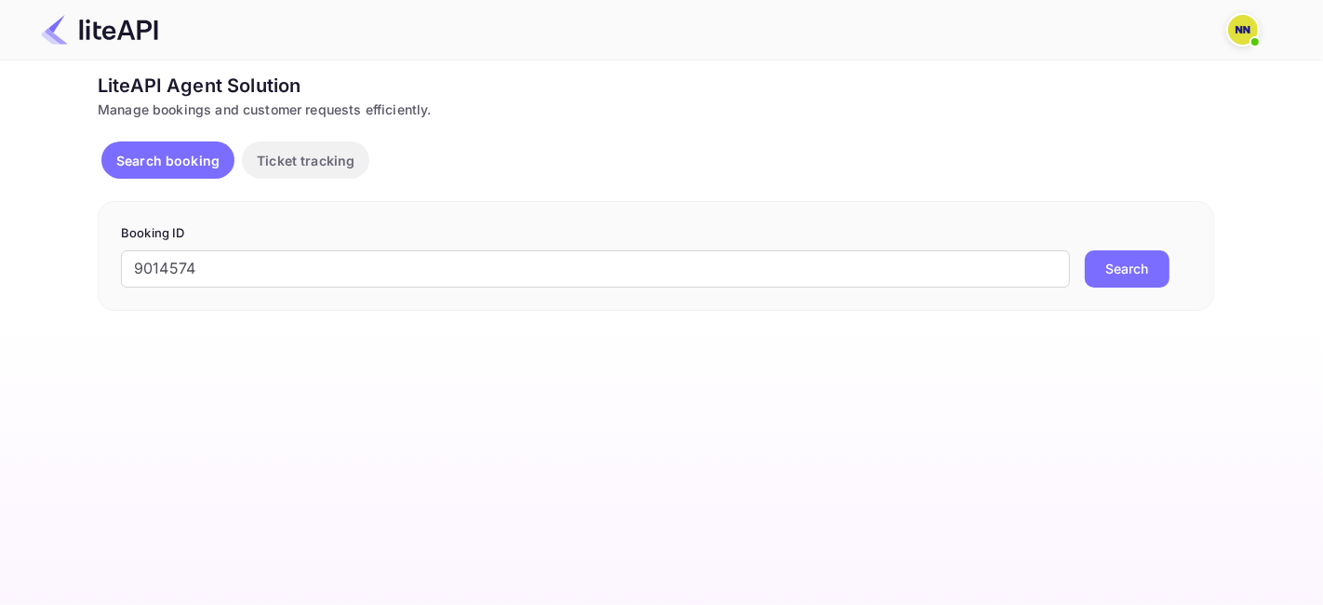
click at [1108, 267] on button "Search" at bounding box center [1127, 268] width 85 height 37
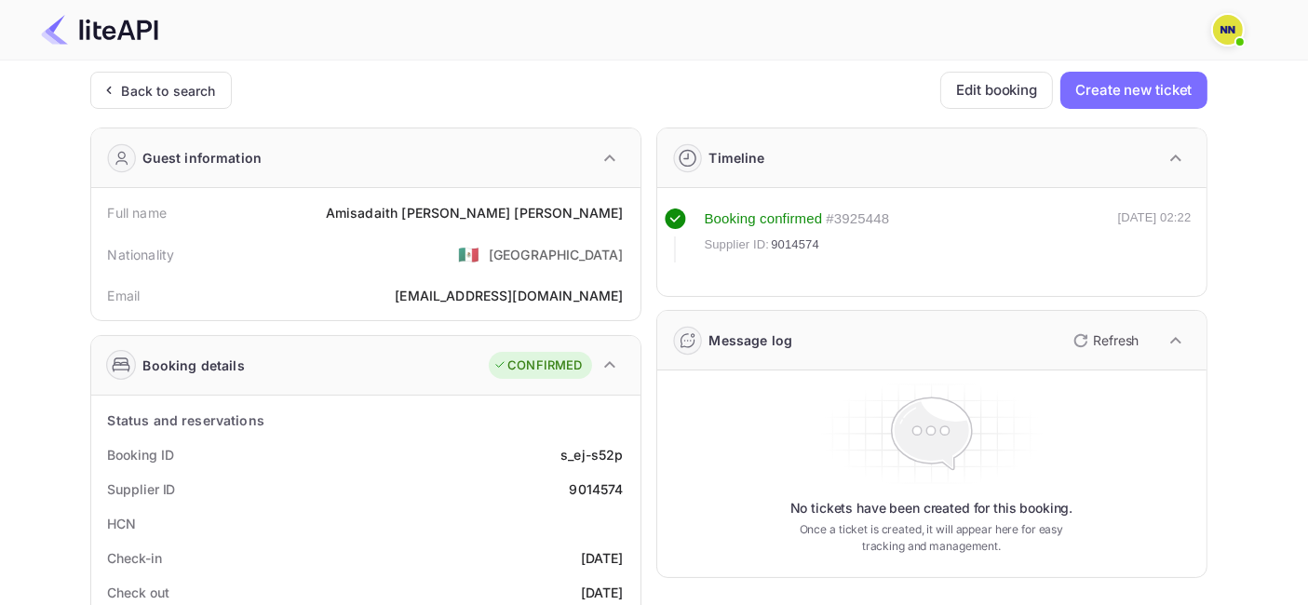
click at [181, 88] on div "Back to search" at bounding box center [169, 91] width 94 height 20
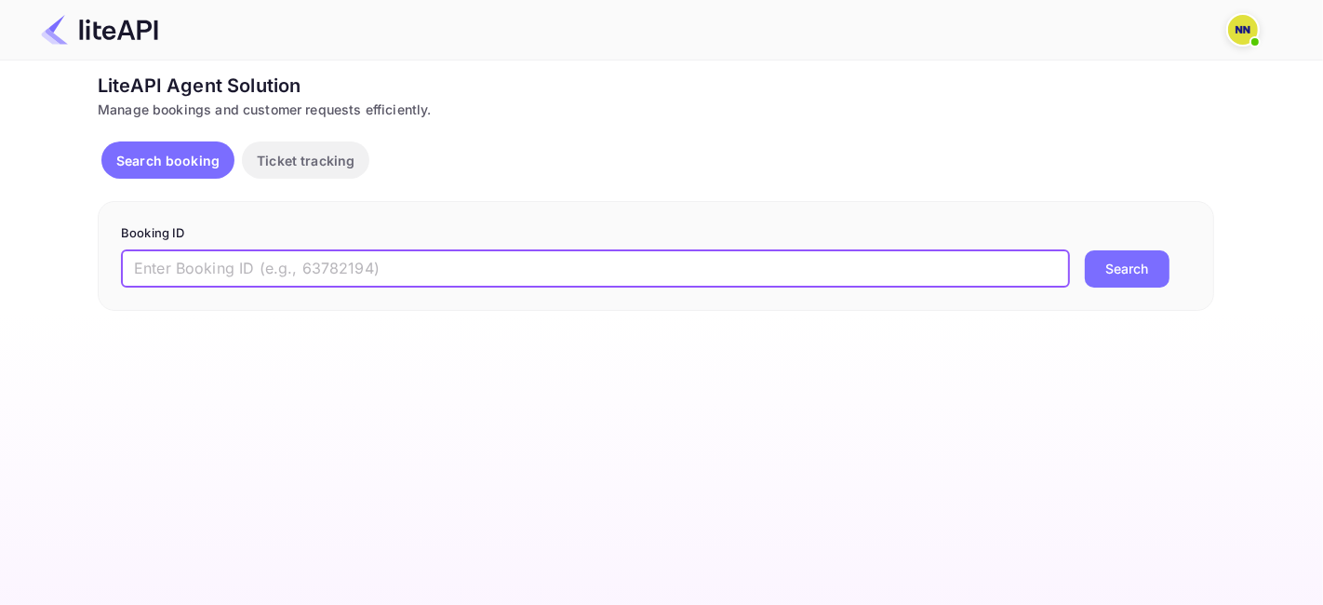
click at [362, 260] on input "text" at bounding box center [595, 268] width 949 height 37
paste input "8607946"
type input "8607946"
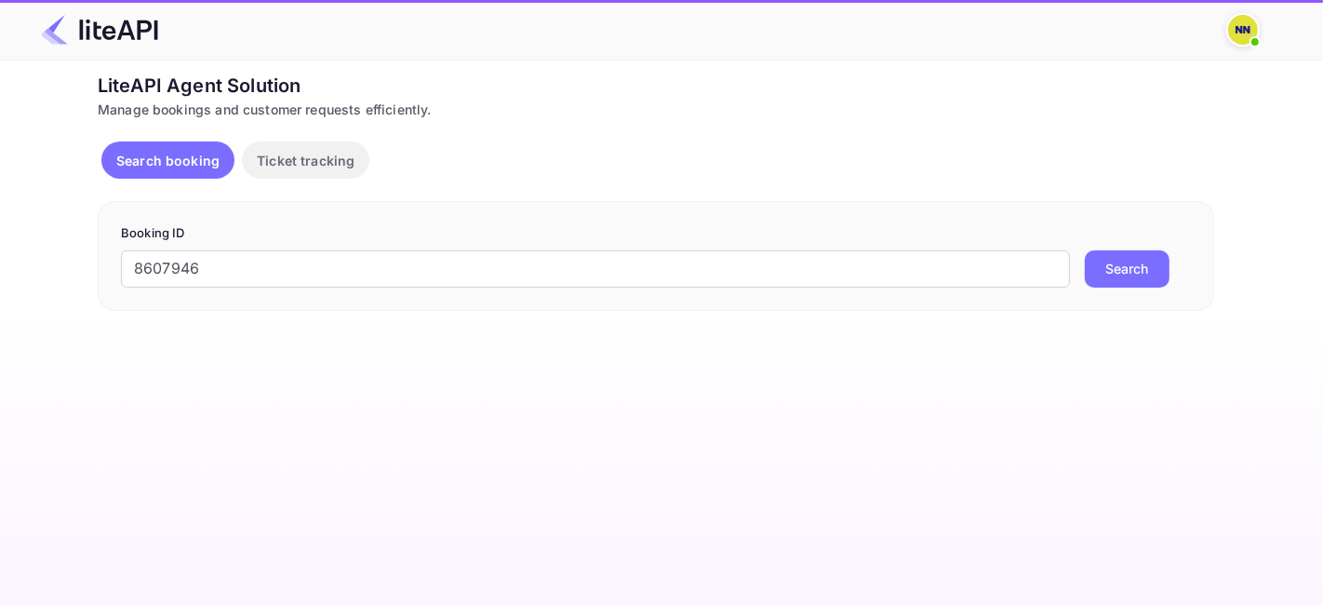
drag, startPoint x: 1124, startPoint y: 272, endPoint x: 1096, endPoint y: 339, distance: 72.6
click at [1121, 275] on button "Search" at bounding box center [1127, 268] width 85 height 37
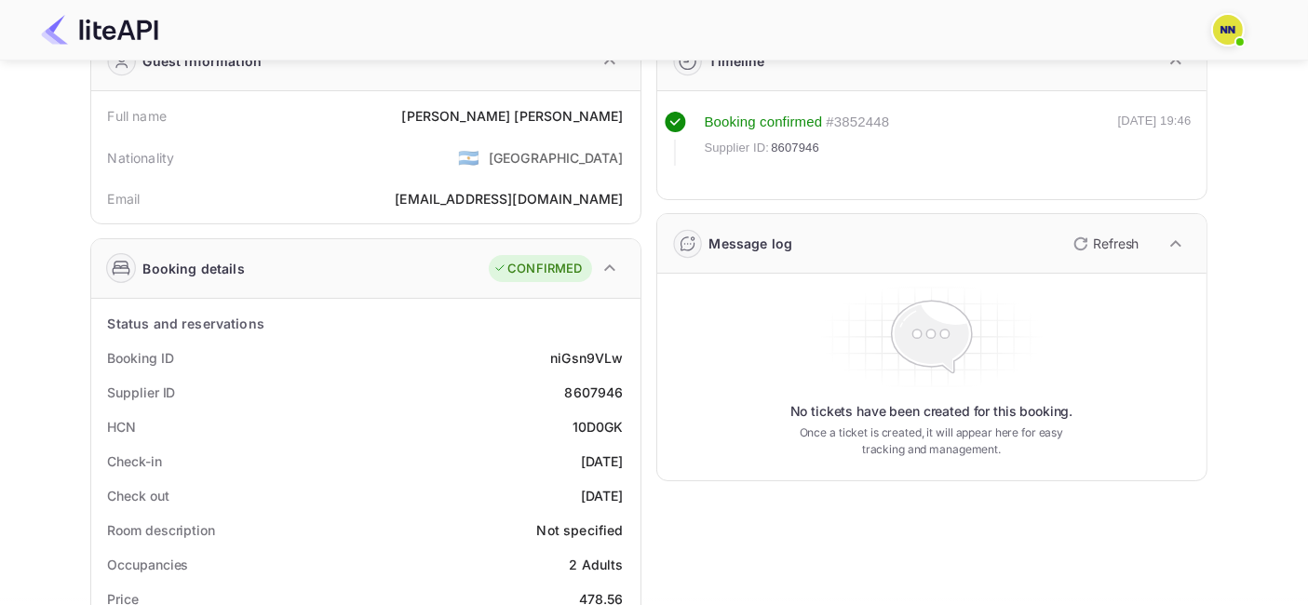
scroll to position [207, 0]
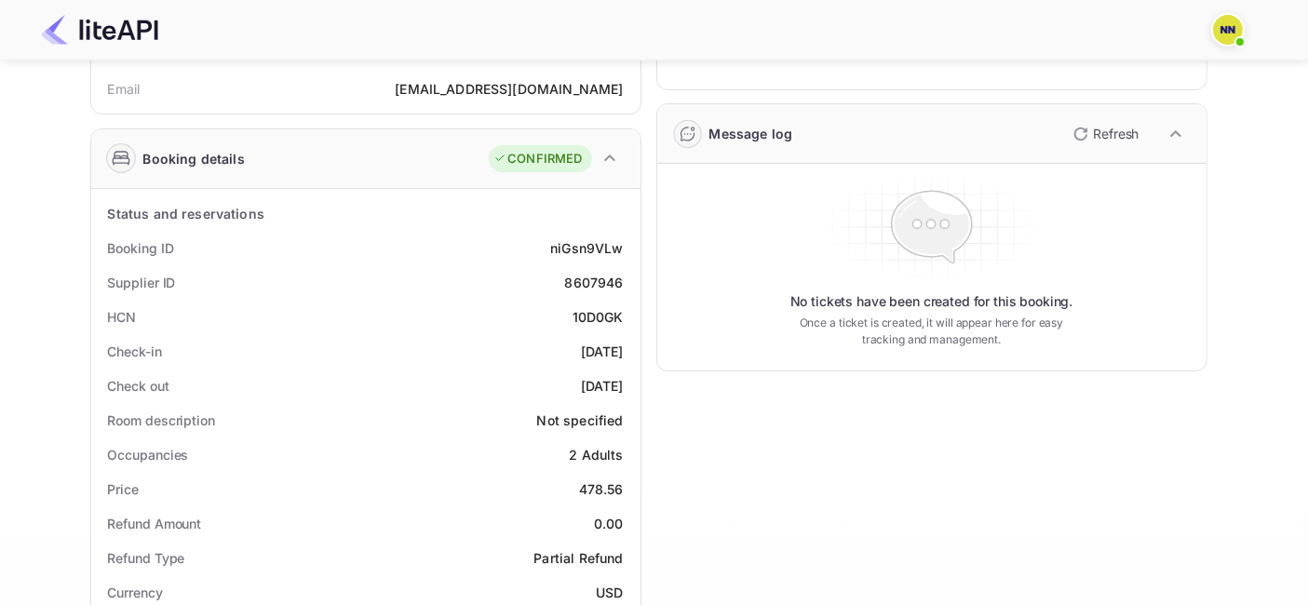
click at [580, 309] on div "10D0GK" at bounding box center [597, 317] width 51 height 20
click at [580, 310] on div "10D0GK" at bounding box center [597, 317] width 51 height 20
copy div "10D0GK"
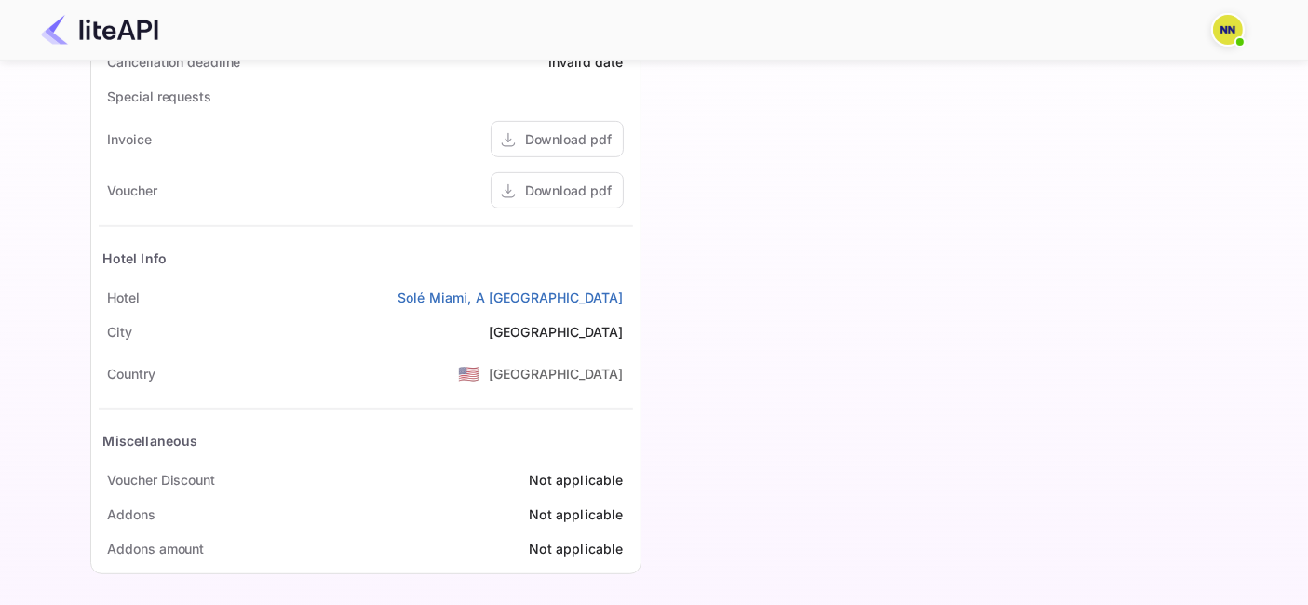
scroll to position [815, 0]
